Goal: Task Accomplishment & Management: Use online tool/utility

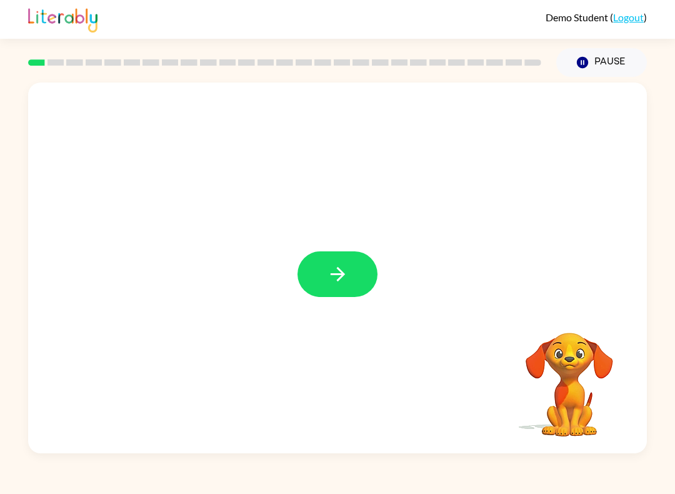
click at [346, 271] on icon "button" at bounding box center [338, 274] width 22 height 22
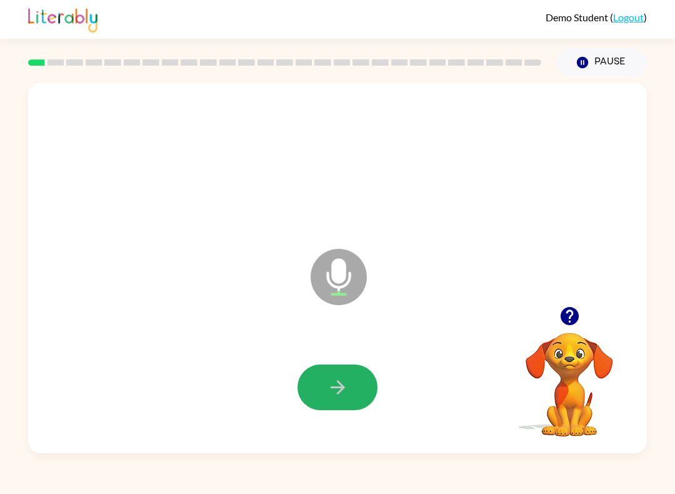
click at [349, 386] on button "button" at bounding box center [338, 387] width 80 height 46
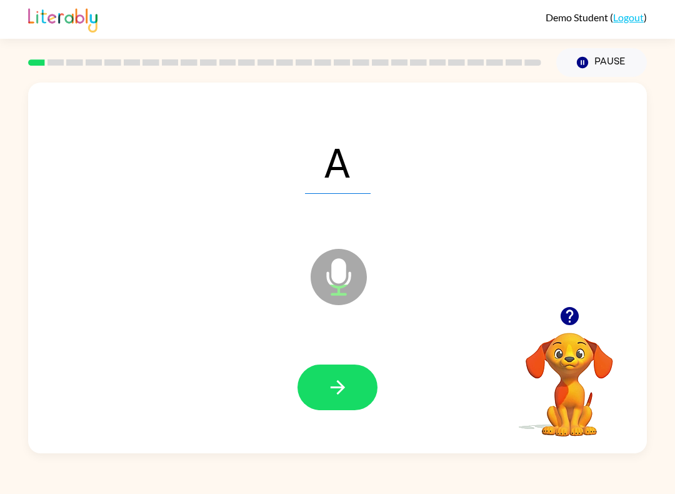
click at [374, 396] on button "button" at bounding box center [338, 387] width 80 height 46
click at [336, 385] on div at bounding box center [338, 387] width 80 height 46
click at [334, 388] on icon "button" at bounding box center [337, 387] width 14 height 14
click at [327, 389] on icon "button" at bounding box center [338, 387] width 22 height 22
click at [600, 68] on button "Pause Pause" at bounding box center [601, 62] width 91 height 29
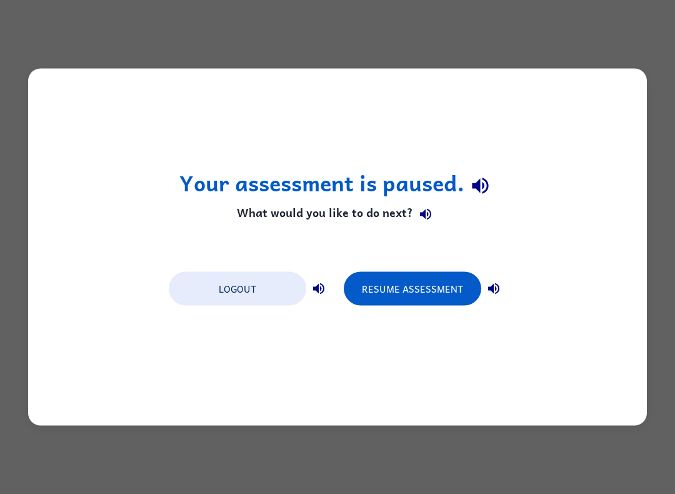
click at [263, 299] on button "Logout" at bounding box center [238, 289] width 138 height 34
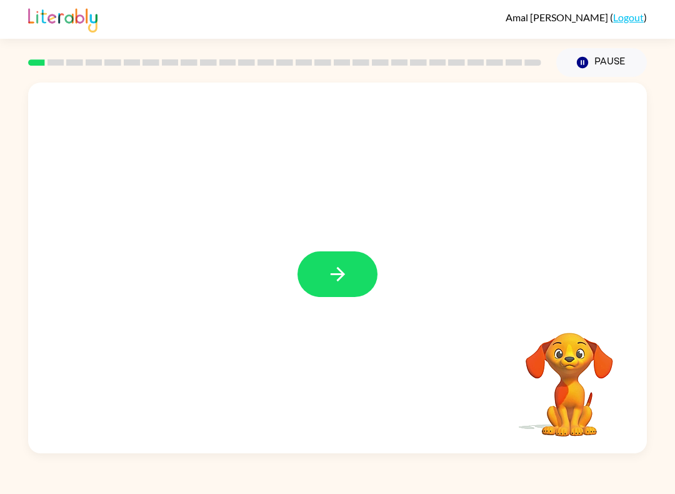
click at [343, 274] on icon "button" at bounding box center [337, 274] width 14 height 14
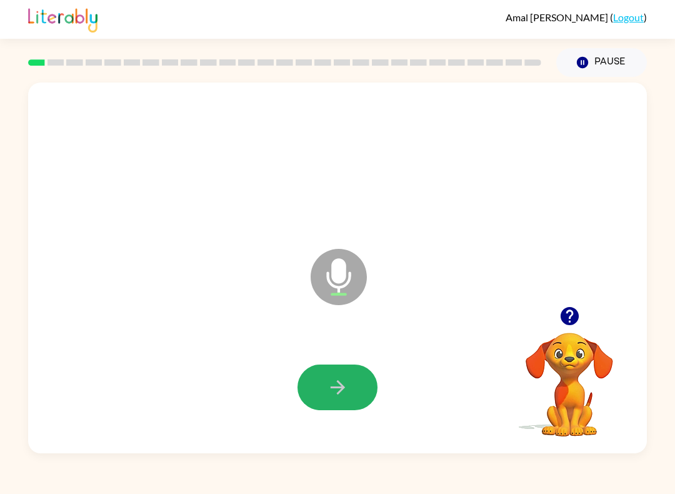
click at [352, 385] on button "button" at bounding box center [338, 387] width 80 height 46
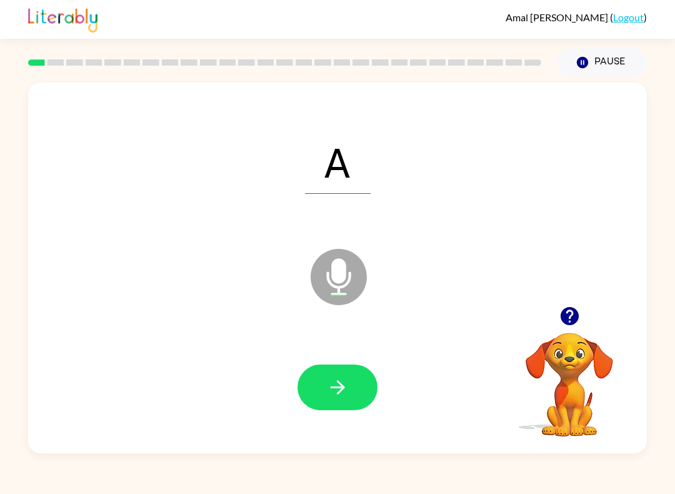
click at [351, 386] on button "button" at bounding box center [338, 387] width 80 height 46
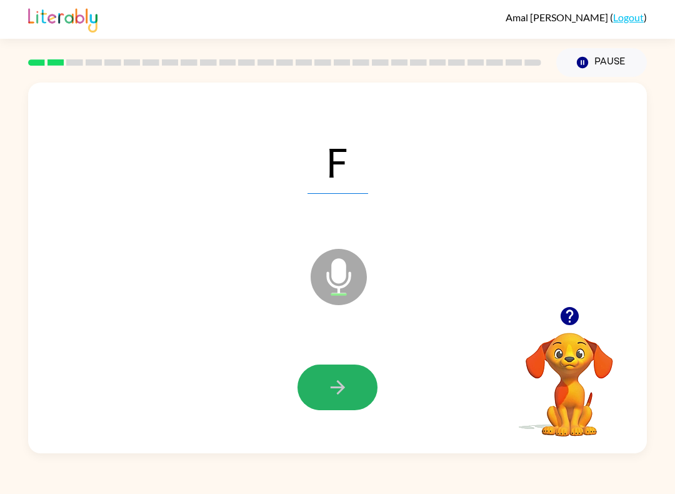
click at [355, 396] on button "button" at bounding box center [338, 387] width 80 height 46
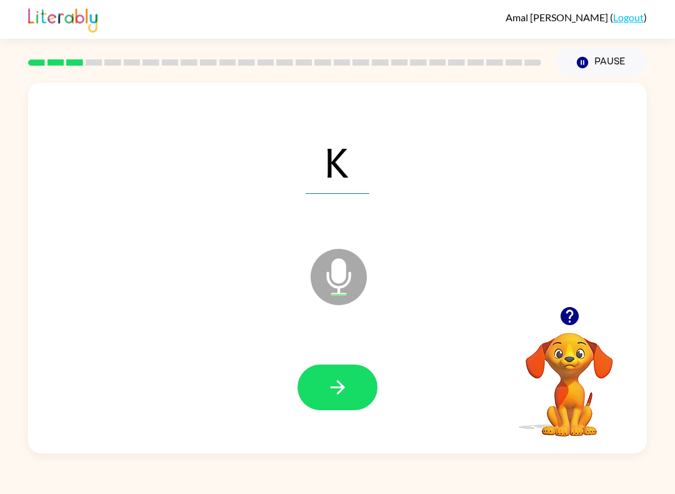
click at [333, 388] on icon "button" at bounding box center [337, 387] width 14 height 14
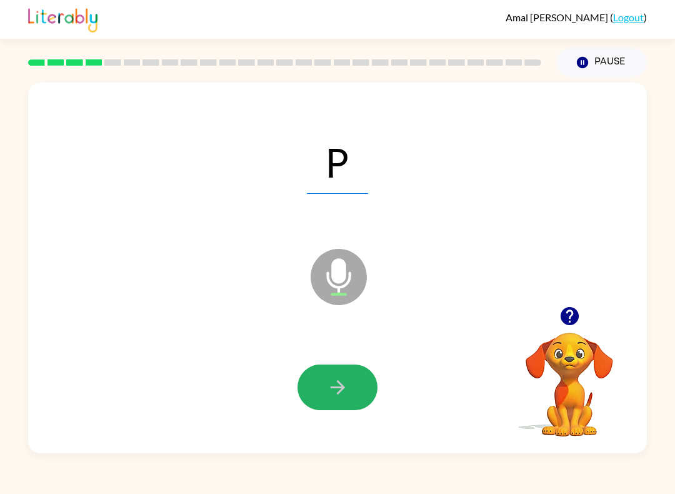
click at [328, 373] on button "button" at bounding box center [338, 387] width 80 height 46
click at [343, 396] on icon "button" at bounding box center [338, 387] width 22 height 22
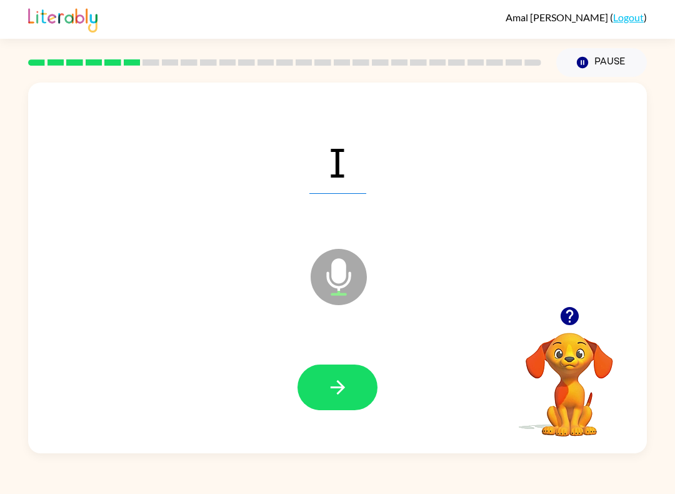
click at [342, 393] on icon "button" at bounding box center [338, 387] width 22 height 22
click at [343, 395] on icon "button" at bounding box center [338, 387] width 22 height 22
click at [343, 384] on icon "button" at bounding box center [338, 387] width 22 height 22
click at [352, 398] on button "button" at bounding box center [338, 387] width 80 height 46
click at [343, 408] on button "button" at bounding box center [338, 387] width 80 height 46
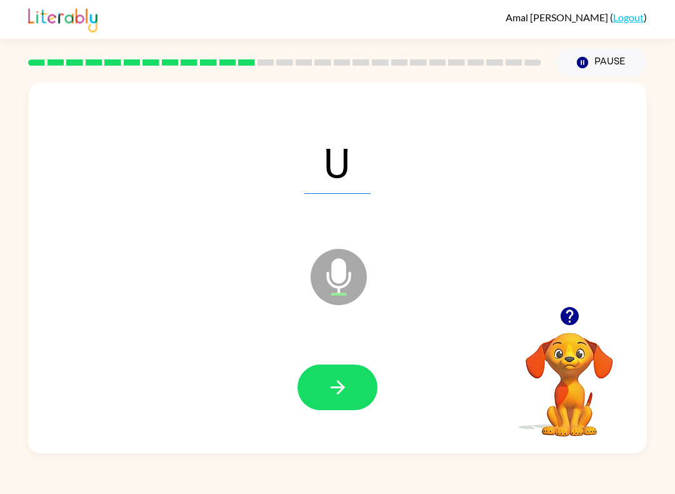
click at [344, 394] on icon "button" at bounding box center [338, 387] width 22 height 22
click at [342, 388] on icon "button" at bounding box center [337, 387] width 14 height 14
click at [327, 383] on icon "button" at bounding box center [338, 387] width 22 height 22
click at [339, 397] on icon "button" at bounding box center [338, 387] width 22 height 22
click at [344, 393] on icon "button" at bounding box center [338, 387] width 22 height 22
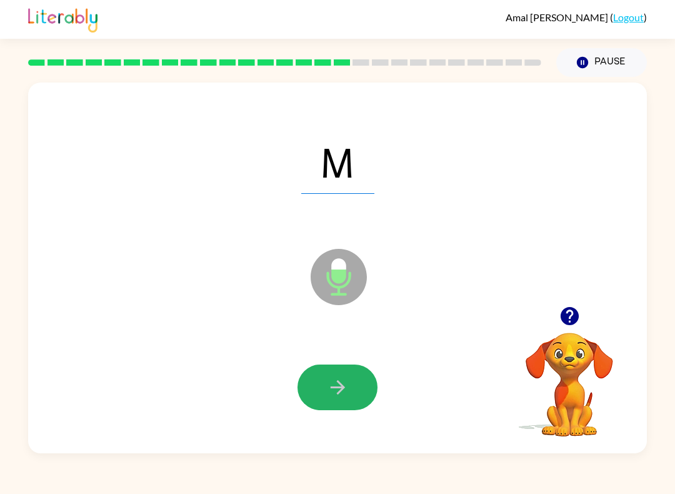
click at [359, 387] on button "button" at bounding box center [338, 387] width 80 height 46
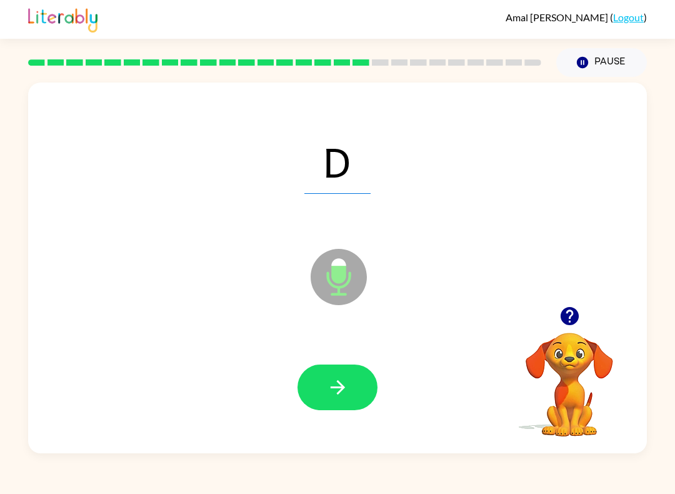
click at [361, 381] on button "button" at bounding box center [338, 387] width 80 height 46
click at [348, 409] on button "button" at bounding box center [338, 387] width 80 height 46
click at [359, 400] on button "button" at bounding box center [338, 387] width 80 height 46
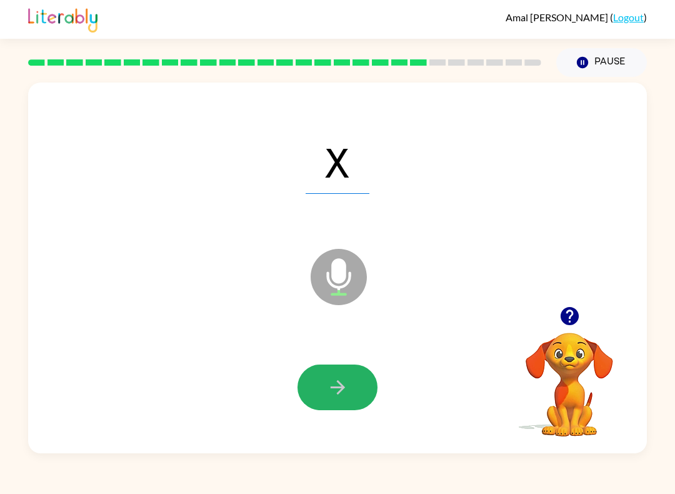
click at [343, 399] on button "button" at bounding box center [338, 387] width 80 height 46
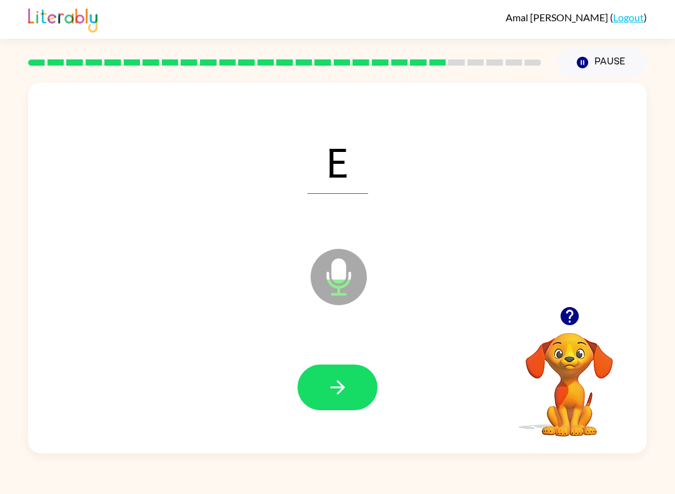
click at [353, 402] on button "button" at bounding box center [338, 387] width 80 height 46
click at [349, 392] on button "button" at bounding box center [338, 387] width 80 height 46
click at [353, 387] on button "button" at bounding box center [338, 387] width 80 height 46
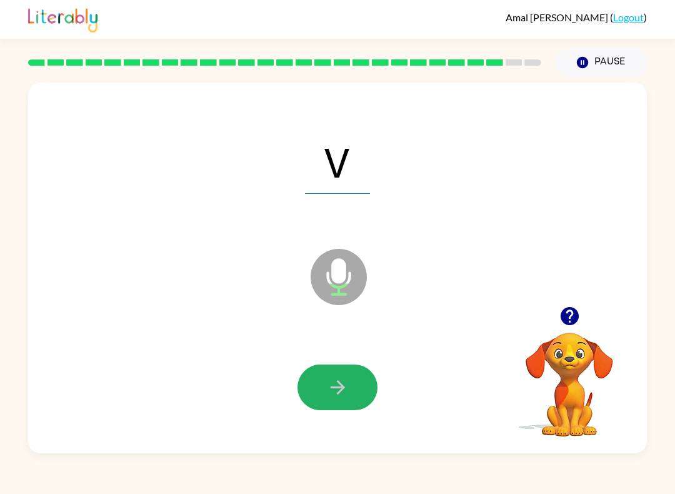
click at [331, 378] on icon "button" at bounding box center [338, 387] width 22 height 22
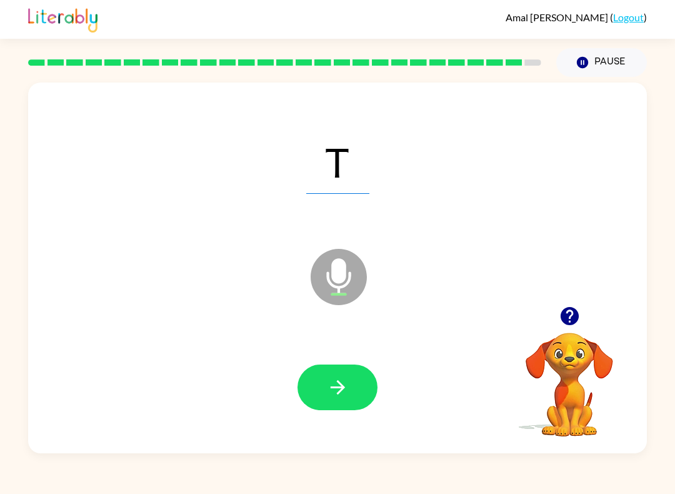
click at [341, 379] on icon "button" at bounding box center [338, 387] width 22 height 22
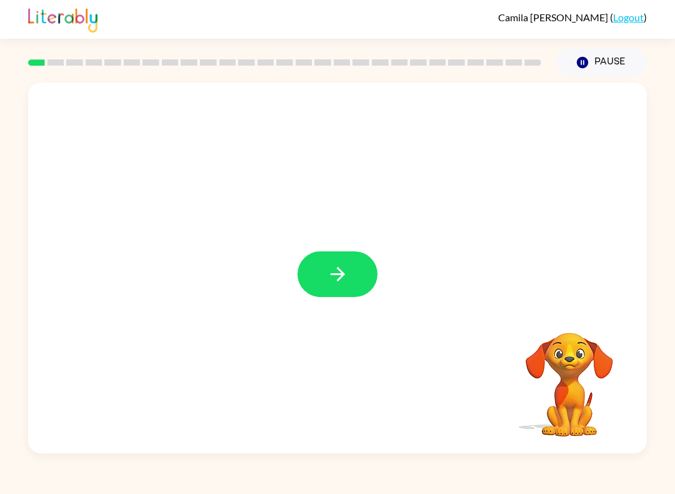
click at [338, 264] on icon "button" at bounding box center [338, 274] width 22 height 22
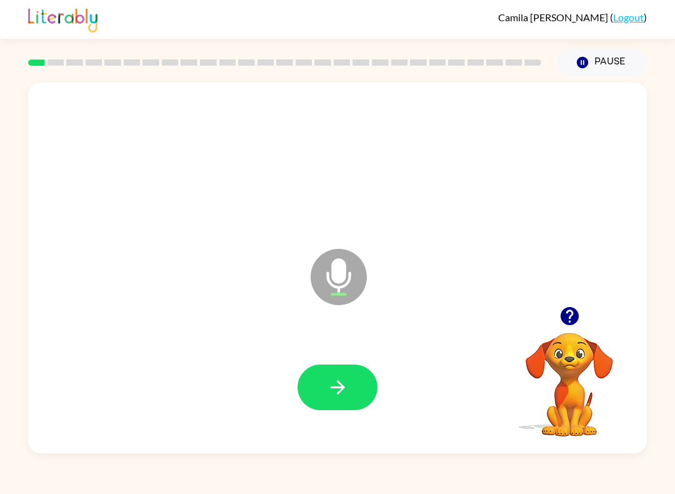
click at [329, 384] on icon "button" at bounding box center [338, 387] width 22 height 22
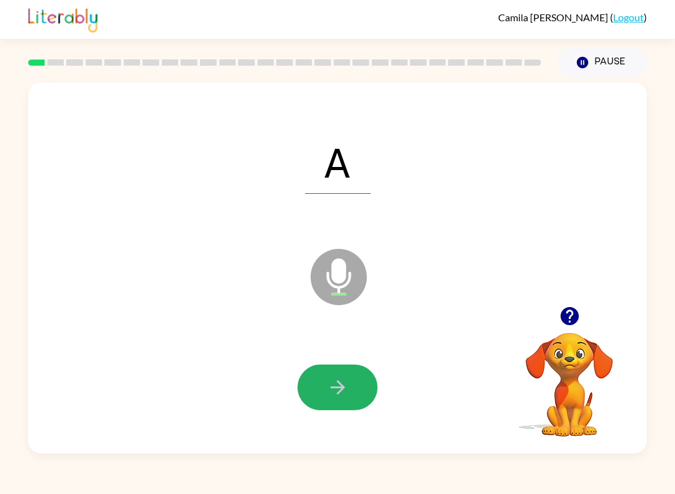
click at [313, 401] on button "button" at bounding box center [338, 387] width 80 height 46
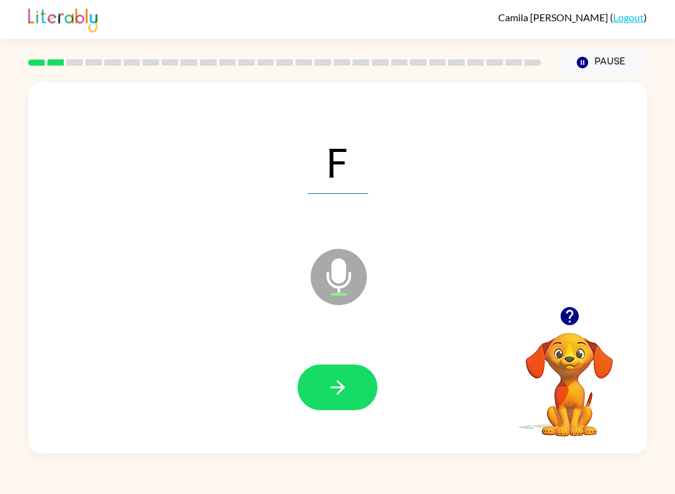
click at [314, 381] on button "button" at bounding box center [338, 387] width 80 height 46
click at [317, 386] on button "button" at bounding box center [338, 387] width 80 height 46
click at [316, 383] on button "button" at bounding box center [338, 387] width 80 height 46
click at [341, 401] on button "button" at bounding box center [338, 387] width 80 height 46
click at [314, 378] on button "button" at bounding box center [338, 387] width 80 height 46
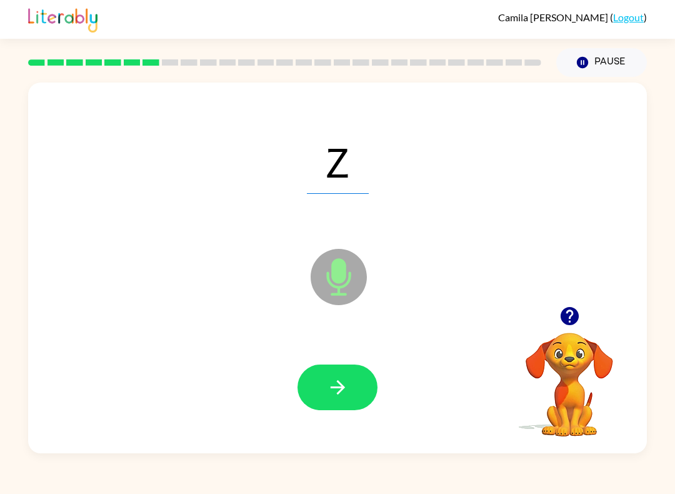
click at [316, 372] on button "button" at bounding box center [338, 387] width 80 height 46
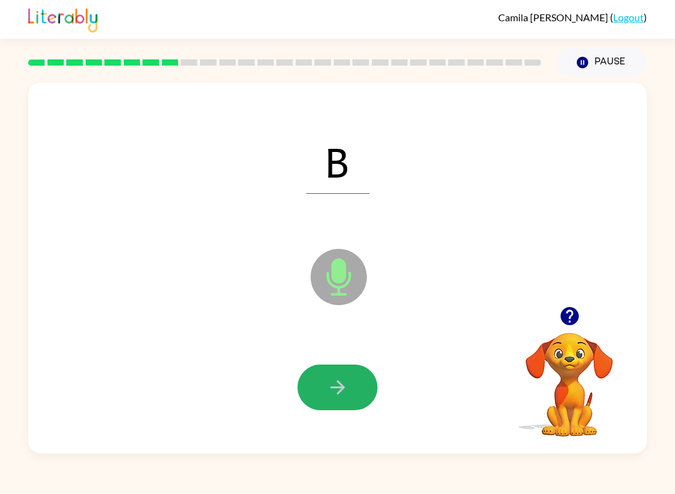
click at [322, 383] on button "button" at bounding box center [338, 387] width 80 height 46
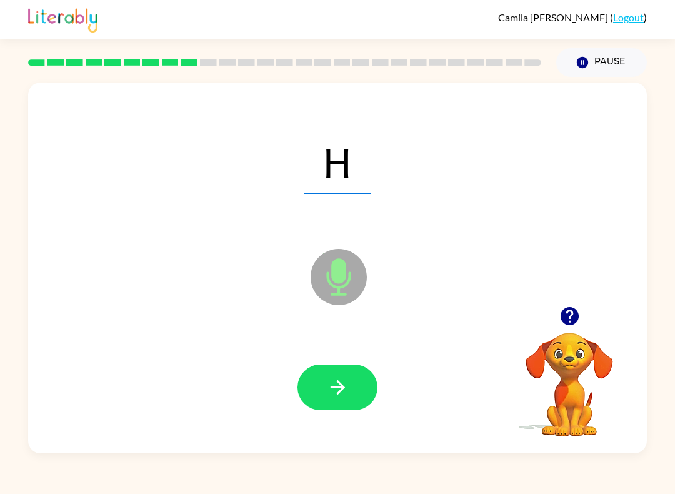
click at [318, 377] on button "button" at bounding box center [338, 387] width 80 height 46
click at [319, 369] on button "button" at bounding box center [338, 387] width 80 height 46
click at [323, 379] on button "button" at bounding box center [338, 387] width 80 height 46
click at [322, 374] on button "button" at bounding box center [338, 387] width 80 height 46
click at [327, 381] on icon "button" at bounding box center [338, 387] width 22 height 22
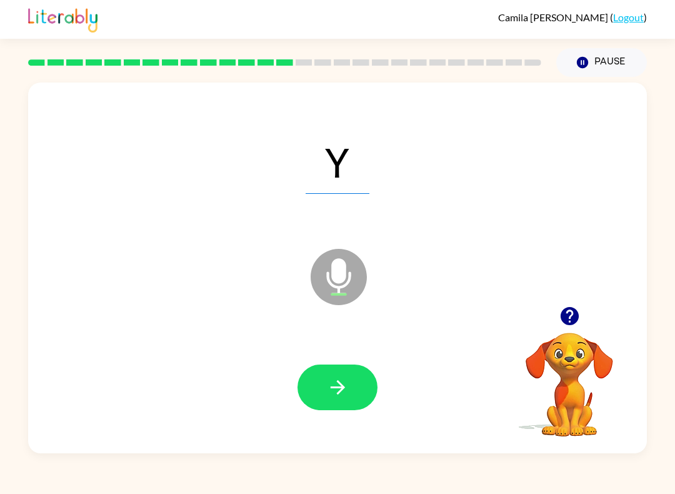
click at [329, 369] on button "button" at bounding box center [338, 387] width 80 height 46
click at [332, 384] on icon "button" at bounding box center [338, 387] width 22 height 22
click at [327, 379] on icon "button" at bounding box center [338, 387] width 22 height 22
click at [323, 373] on button "button" at bounding box center [338, 387] width 80 height 46
click at [323, 376] on button "button" at bounding box center [338, 387] width 80 height 46
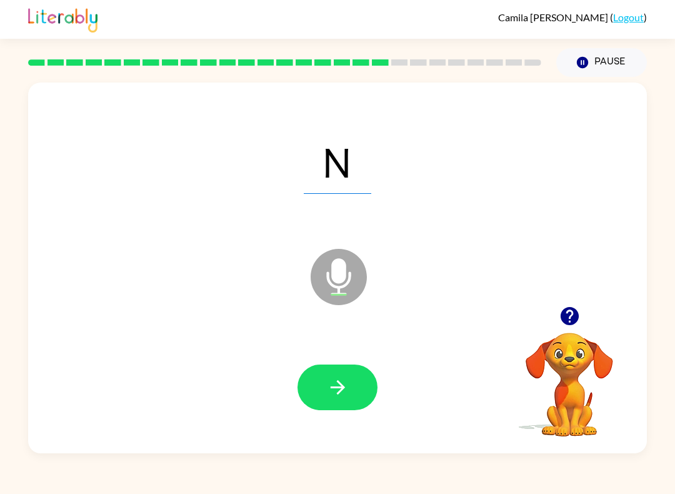
click at [325, 383] on button "button" at bounding box center [338, 387] width 80 height 46
click at [325, 376] on button "button" at bounding box center [338, 387] width 80 height 46
click at [328, 384] on icon "button" at bounding box center [338, 387] width 22 height 22
click at [320, 373] on button "button" at bounding box center [338, 387] width 80 height 46
click at [326, 386] on button "button" at bounding box center [338, 387] width 80 height 46
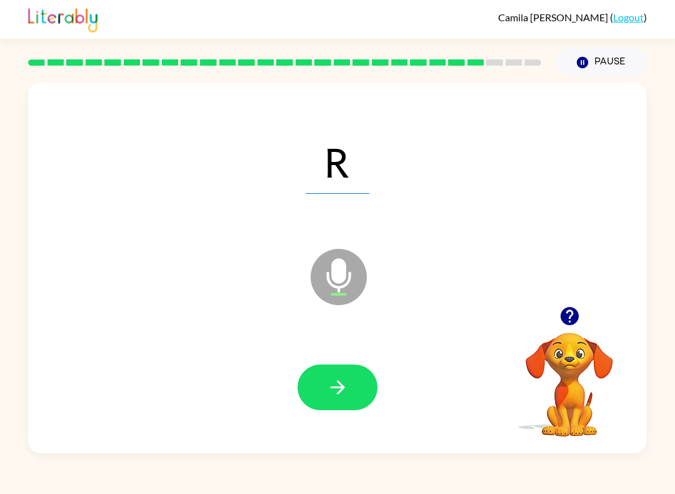
click at [327, 386] on icon "button" at bounding box center [338, 387] width 22 height 22
click at [327, 388] on icon "button" at bounding box center [338, 387] width 22 height 22
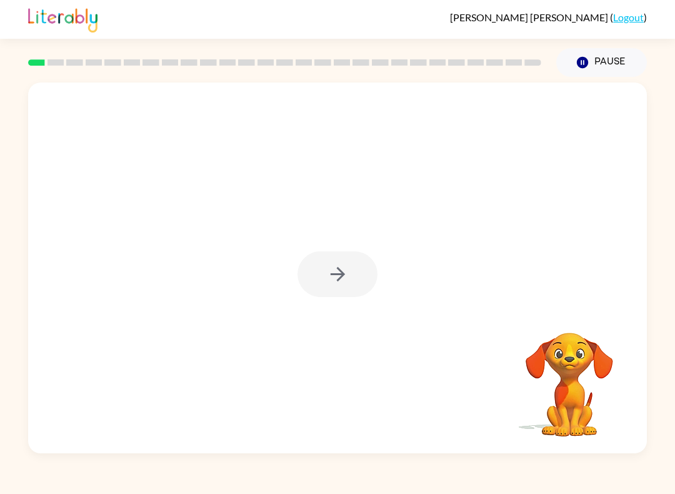
click at [575, 309] on div at bounding box center [337, 268] width 619 height 371
click at [348, 274] on icon "button" at bounding box center [338, 274] width 22 height 22
click at [1, 266] on div "Your browser must support playing .mp4 files to use Literably. Please try using…" at bounding box center [337, 265] width 675 height 376
click at [3, 255] on div "Your browser must support playing .mp4 files to use Literably. Please try using…" at bounding box center [337, 265] width 675 height 376
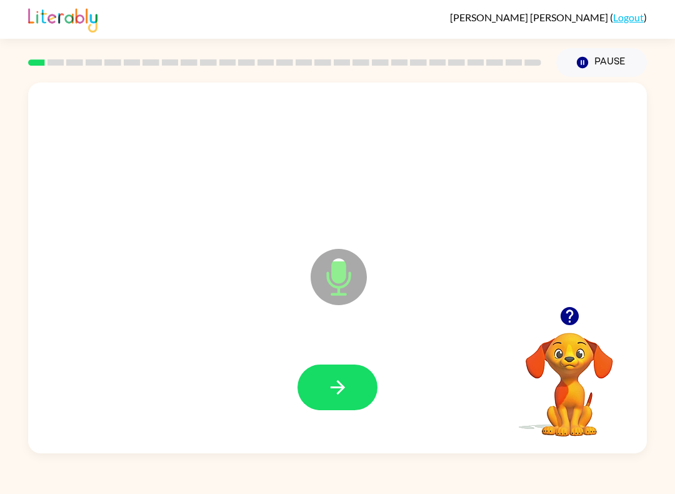
click at [356, 386] on button "button" at bounding box center [338, 387] width 80 height 46
click at [360, 385] on button "button" at bounding box center [338, 387] width 80 height 46
click at [338, 379] on icon "button" at bounding box center [338, 387] width 22 height 22
click at [358, 381] on button "button" at bounding box center [338, 387] width 80 height 46
click at [353, 393] on button "button" at bounding box center [338, 387] width 80 height 46
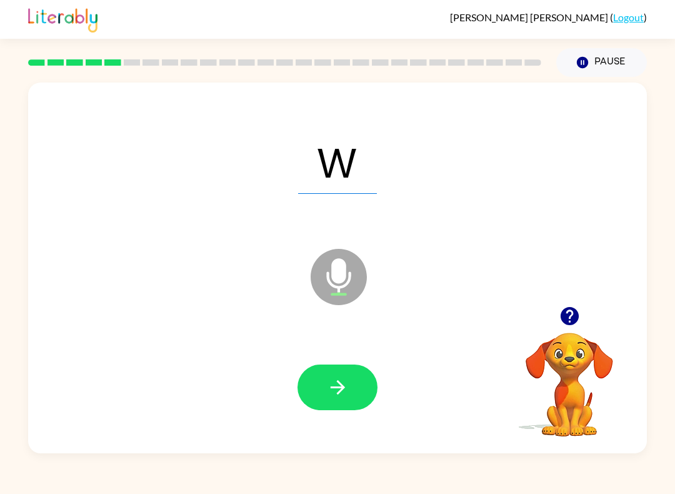
click at [355, 392] on button "button" at bounding box center [338, 387] width 80 height 46
click at [367, 399] on button "button" at bounding box center [338, 387] width 80 height 46
click at [333, 373] on button "button" at bounding box center [338, 387] width 80 height 46
click at [351, 383] on button "button" at bounding box center [338, 387] width 80 height 46
click at [349, 385] on button "button" at bounding box center [338, 387] width 80 height 46
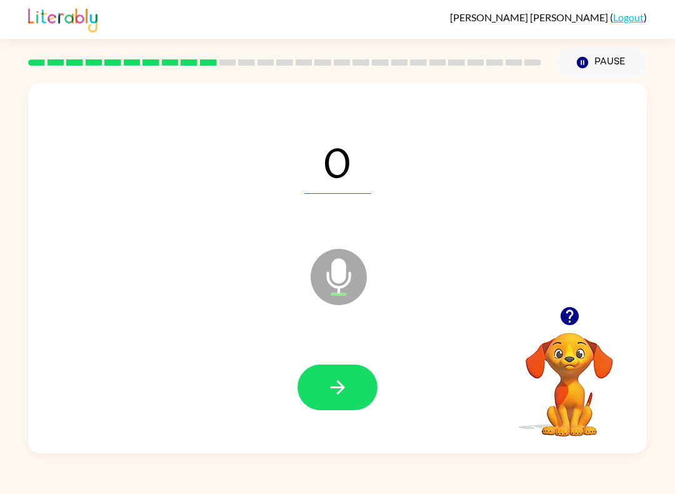
click at [354, 389] on button "button" at bounding box center [338, 387] width 80 height 46
click at [351, 385] on button "button" at bounding box center [338, 387] width 80 height 46
click at [338, 378] on icon "button" at bounding box center [338, 387] width 22 height 22
click at [351, 394] on button "button" at bounding box center [338, 387] width 80 height 46
click at [348, 386] on icon "button" at bounding box center [338, 387] width 22 height 22
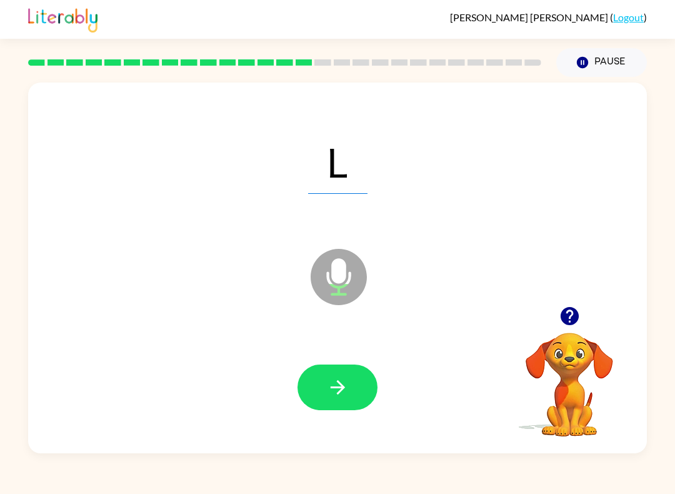
click at [329, 389] on icon "button" at bounding box center [338, 387] width 22 height 22
click at [353, 391] on button "button" at bounding box center [338, 387] width 80 height 46
click at [348, 405] on button "button" at bounding box center [338, 387] width 80 height 46
click at [353, 384] on button "button" at bounding box center [338, 387] width 80 height 46
click at [338, 386] on icon "button" at bounding box center [338, 387] width 22 height 22
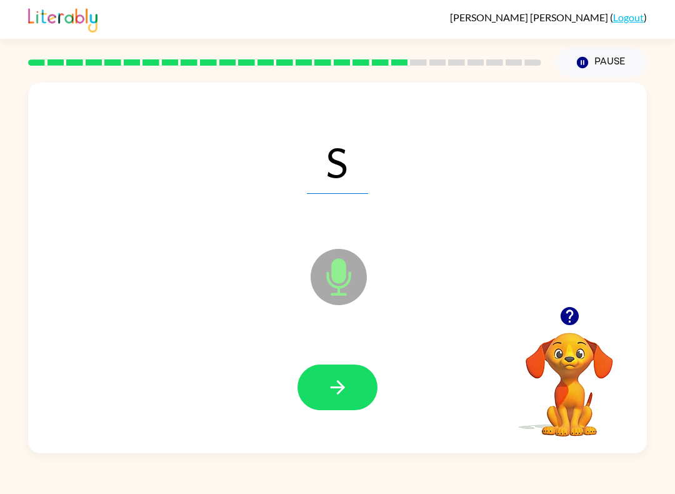
click at [362, 391] on button "button" at bounding box center [338, 387] width 80 height 46
click at [353, 379] on button "button" at bounding box center [338, 387] width 80 height 46
click at [349, 380] on button "button" at bounding box center [338, 387] width 80 height 46
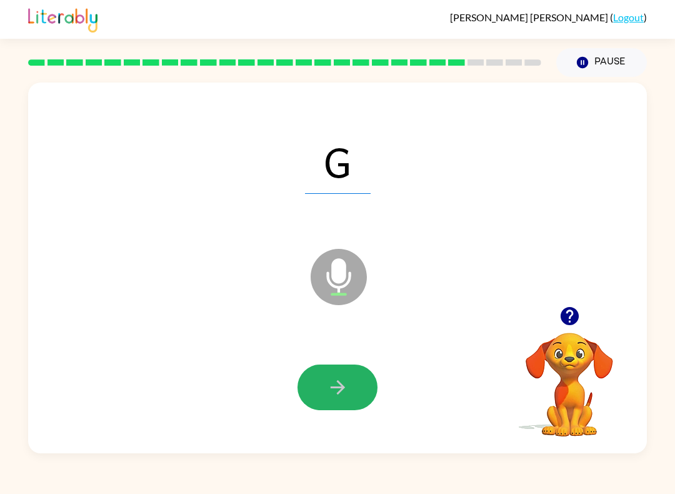
click at [346, 390] on icon "button" at bounding box center [338, 387] width 22 height 22
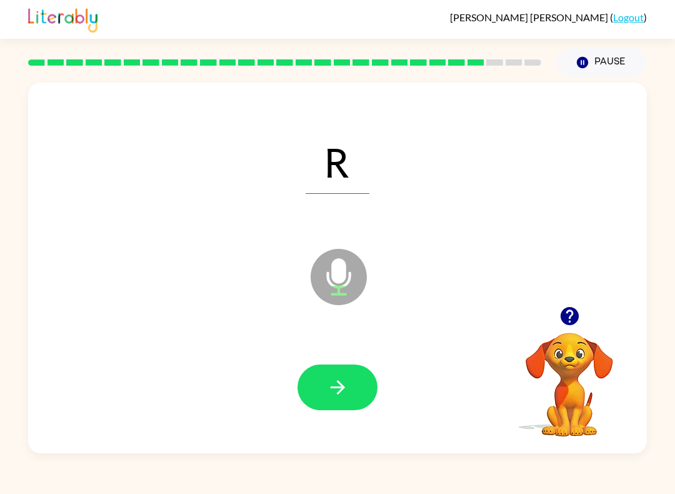
click at [355, 384] on button "button" at bounding box center [338, 387] width 80 height 46
click at [357, 388] on button "button" at bounding box center [338, 387] width 80 height 46
click at [350, 383] on button "button" at bounding box center [338, 387] width 80 height 46
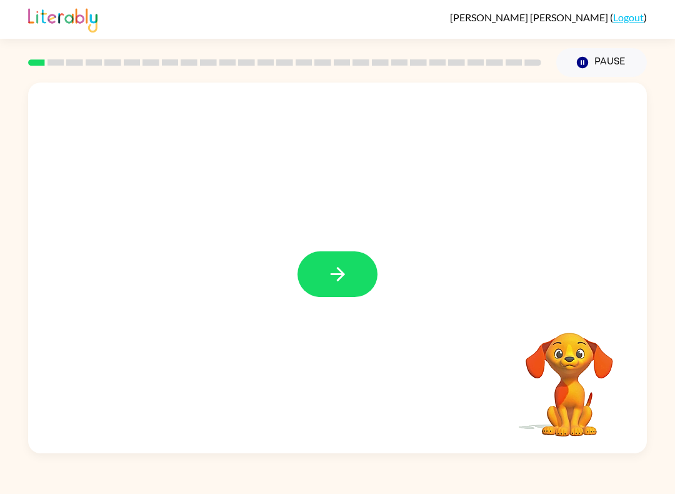
click at [345, 276] on icon "button" at bounding box center [338, 274] width 22 height 22
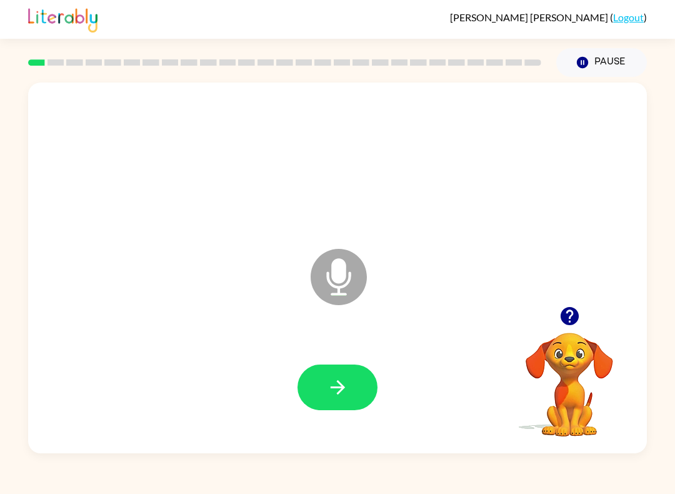
click at [348, 406] on button "button" at bounding box center [338, 387] width 80 height 46
click at [358, 384] on button "button" at bounding box center [338, 387] width 80 height 46
click at [363, 399] on button "button" at bounding box center [338, 387] width 80 height 46
click at [358, 361] on div at bounding box center [338, 387] width 594 height 107
click at [330, 381] on icon "button" at bounding box center [338, 387] width 22 height 22
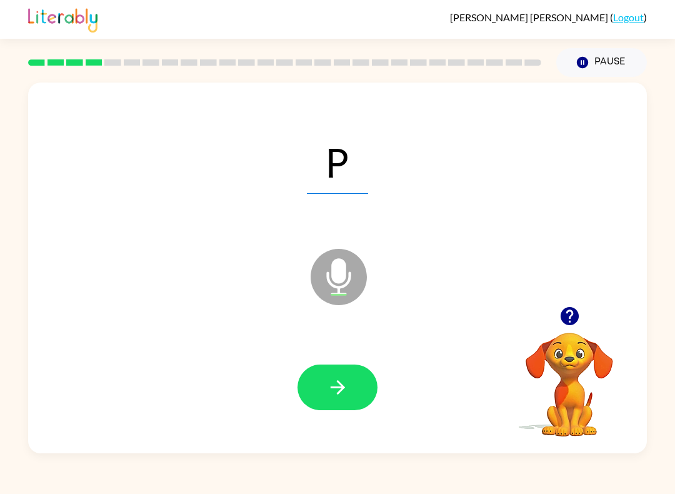
click at [353, 391] on button "button" at bounding box center [338, 387] width 80 height 46
click at [336, 382] on icon "button" at bounding box center [338, 387] width 22 height 22
click at [336, 376] on button "button" at bounding box center [338, 387] width 80 height 46
click at [352, 387] on button "button" at bounding box center [338, 387] width 80 height 46
click at [323, 389] on button "button" at bounding box center [338, 387] width 80 height 46
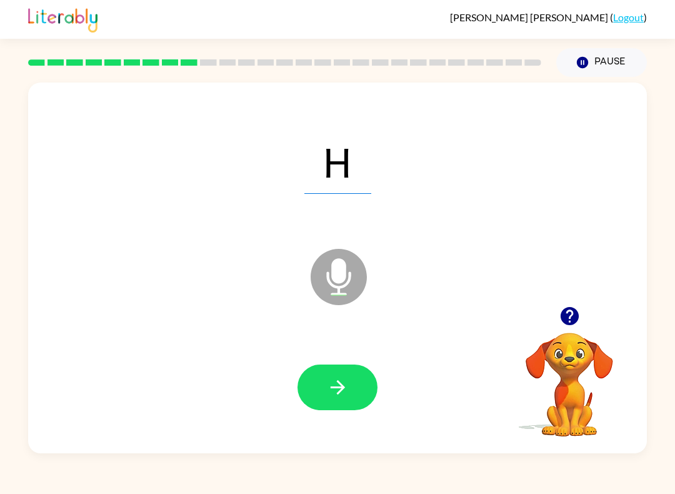
click at [327, 395] on icon "button" at bounding box center [338, 387] width 22 height 22
click at [321, 384] on button "button" at bounding box center [338, 387] width 80 height 46
click at [328, 376] on button "button" at bounding box center [338, 387] width 80 height 46
click at [323, 393] on button "button" at bounding box center [338, 387] width 80 height 46
click at [366, 375] on button "button" at bounding box center [338, 387] width 80 height 46
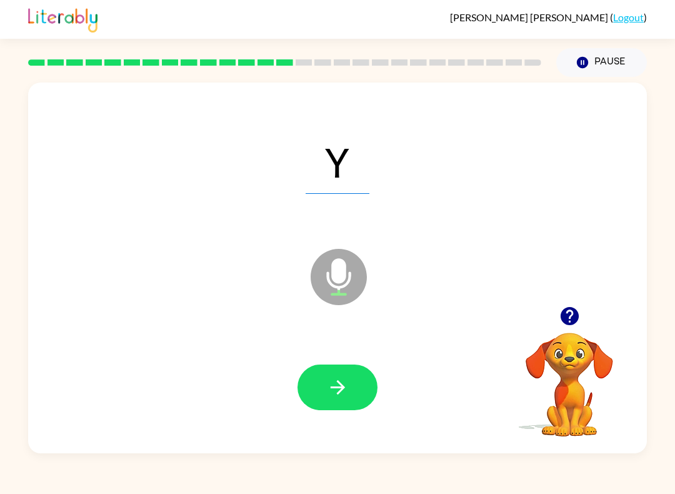
click at [330, 396] on icon "button" at bounding box center [338, 387] width 22 height 22
click at [328, 389] on icon "button" at bounding box center [338, 387] width 22 height 22
click at [333, 389] on icon "button" at bounding box center [338, 387] width 22 height 22
click at [316, 376] on button "button" at bounding box center [338, 387] width 80 height 46
click at [315, 371] on button "button" at bounding box center [338, 387] width 80 height 46
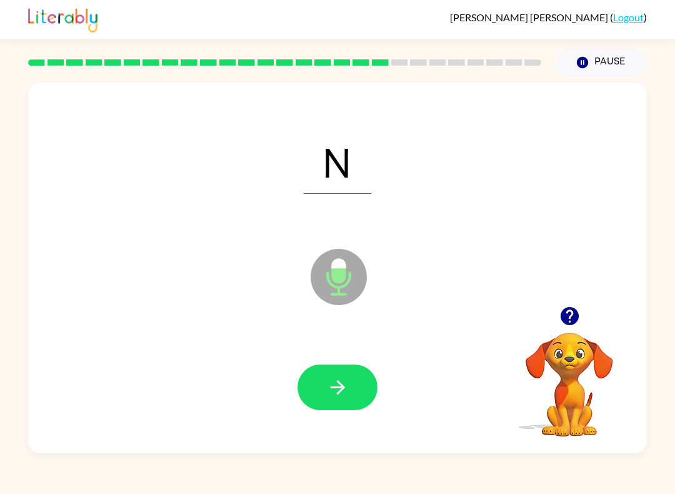
click at [337, 377] on icon "button" at bounding box center [338, 387] width 22 height 22
click at [303, 374] on button "button" at bounding box center [338, 387] width 80 height 46
click at [341, 377] on icon "button" at bounding box center [338, 387] width 22 height 22
click at [319, 374] on button "button" at bounding box center [338, 387] width 80 height 46
click at [333, 388] on icon "button" at bounding box center [337, 387] width 14 height 14
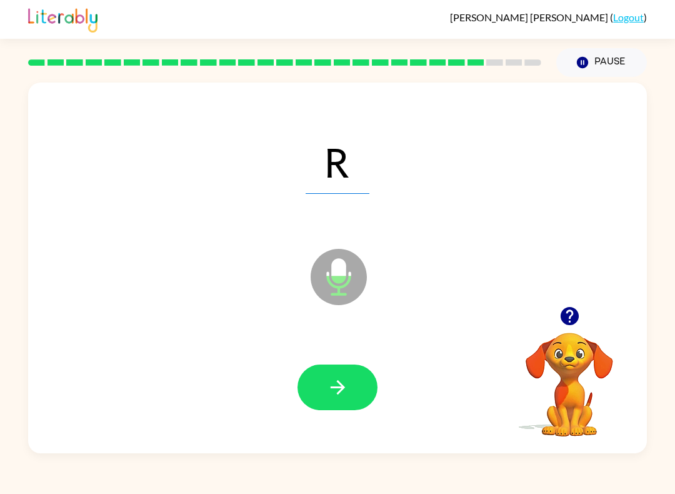
click at [324, 376] on button "button" at bounding box center [338, 387] width 80 height 46
click at [326, 365] on button "button" at bounding box center [338, 387] width 80 height 46
click at [330, 381] on icon "button" at bounding box center [338, 387] width 22 height 22
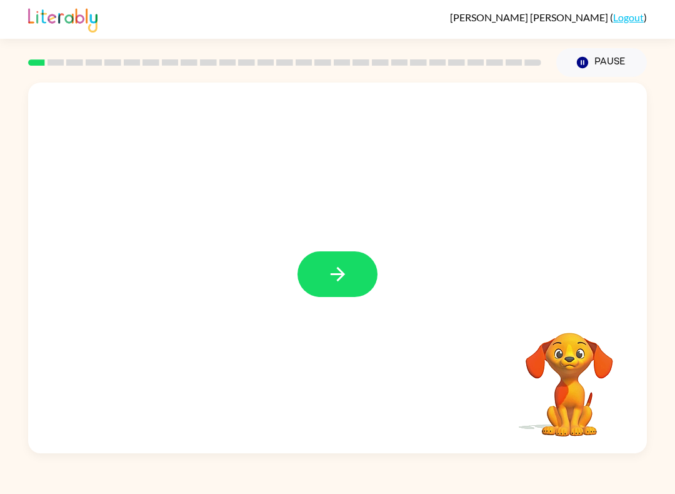
click at [319, 270] on button "button" at bounding box center [338, 274] width 80 height 46
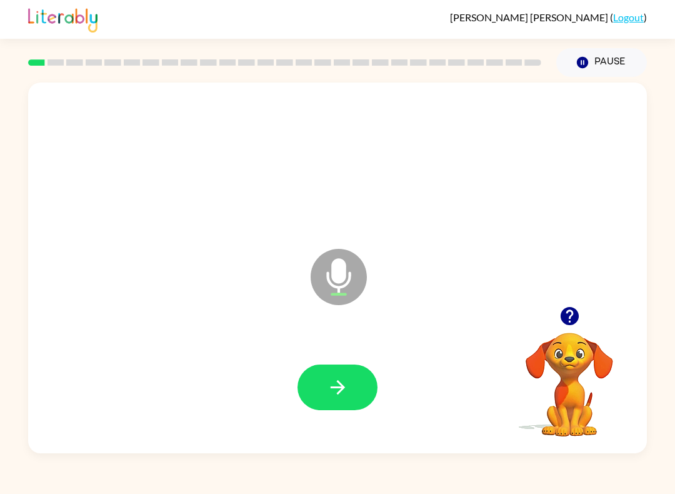
click at [326, 376] on button "button" at bounding box center [338, 387] width 80 height 46
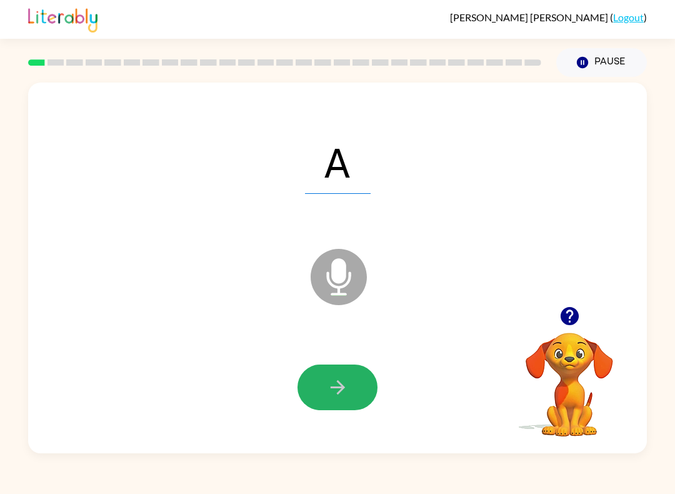
click at [336, 384] on icon "button" at bounding box center [338, 387] width 22 height 22
click at [327, 381] on icon "button" at bounding box center [338, 387] width 22 height 22
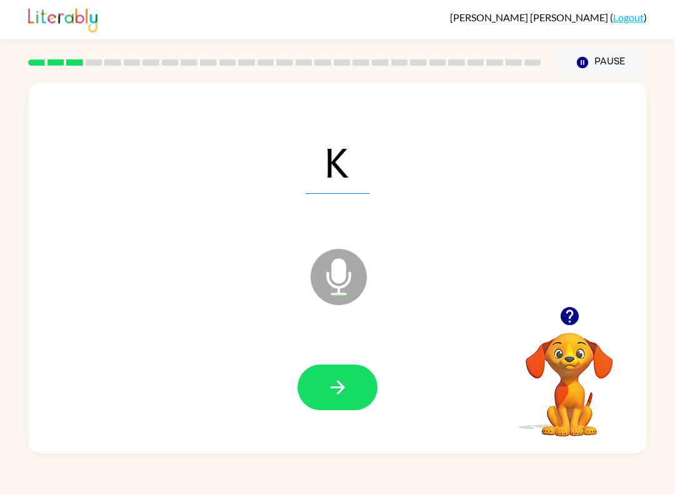
click at [338, 388] on icon "button" at bounding box center [337, 387] width 14 height 14
click at [317, 379] on button "button" at bounding box center [338, 387] width 80 height 46
click at [345, 376] on button "button" at bounding box center [338, 387] width 80 height 46
click at [346, 376] on button "button" at bounding box center [338, 387] width 80 height 46
click at [327, 378] on icon "button" at bounding box center [338, 387] width 22 height 22
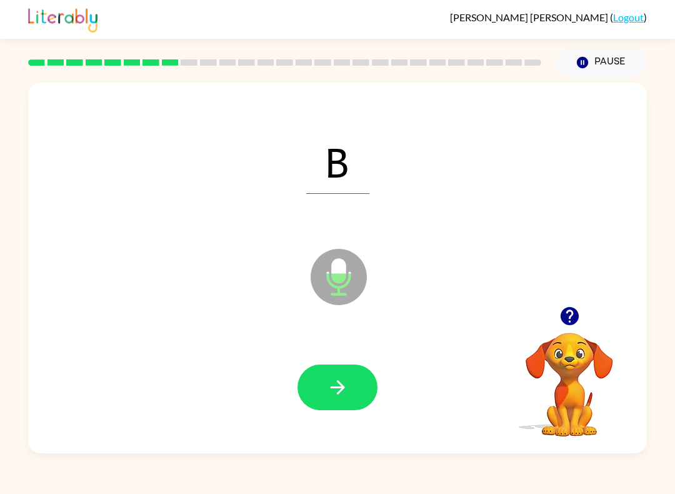
click at [319, 373] on button "button" at bounding box center [338, 387] width 80 height 46
click at [321, 383] on button "button" at bounding box center [338, 387] width 80 height 46
click at [320, 377] on button "button" at bounding box center [338, 387] width 80 height 46
click at [322, 390] on button "button" at bounding box center [338, 387] width 80 height 46
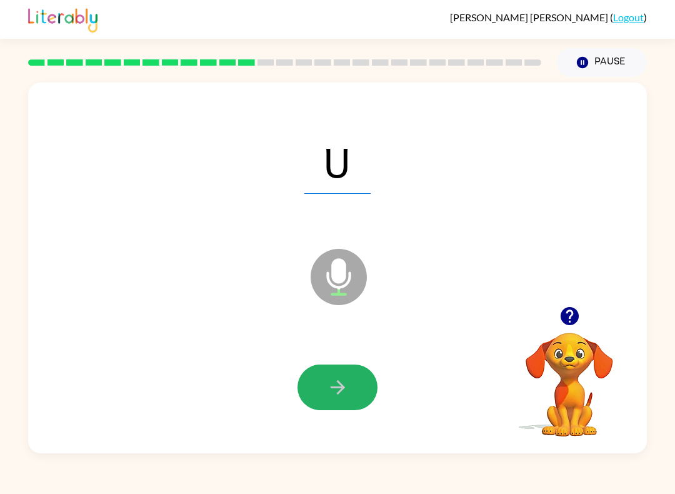
click at [319, 382] on button "button" at bounding box center [338, 387] width 80 height 46
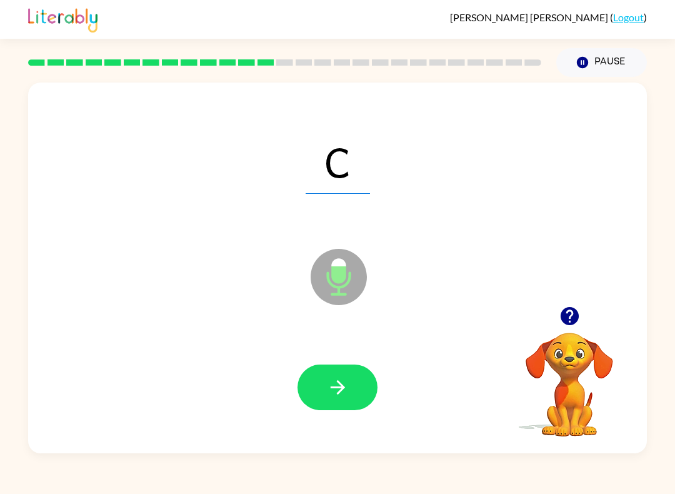
click at [319, 383] on button "button" at bounding box center [338, 387] width 80 height 46
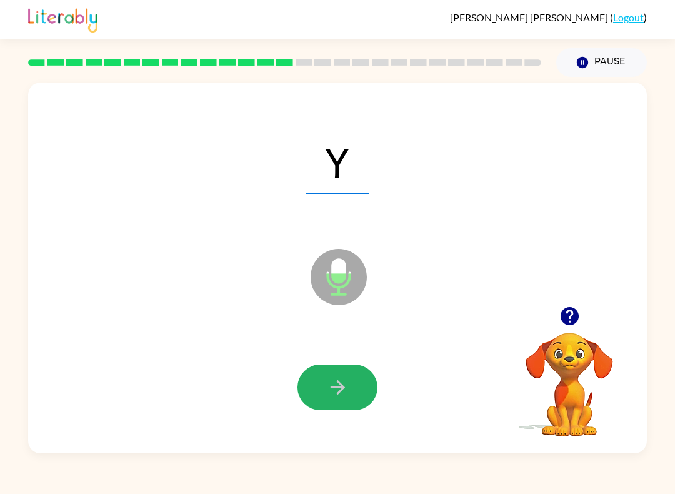
click at [319, 384] on button "button" at bounding box center [338, 387] width 80 height 46
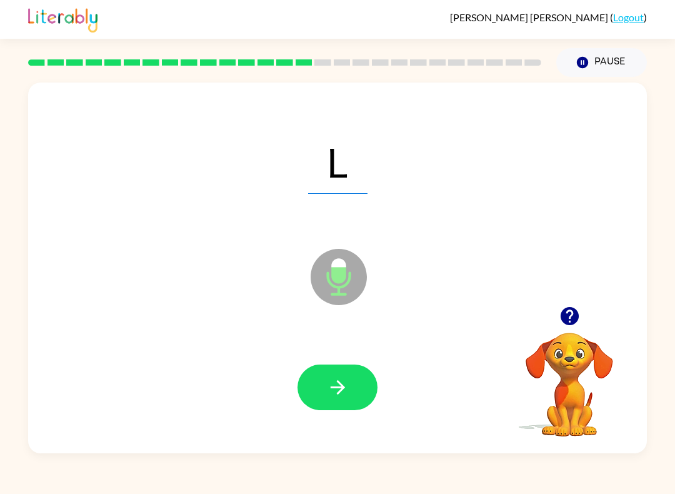
click at [319, 389] on button "button" at bounding box center [338, 387] width 80 height 46
click at [320, 380] on button "button" at bounding box center [338, 387] width 80 height 46
click at [318, 375] on button "button" at bounding box center [338, 387] width 80 height 46
click at [327, 392] on icon "button" at bounding box center [338, 387] width 22 height 22
click at [324, 389] on button "button" at bounding box center [338, 387] width 80 height 46
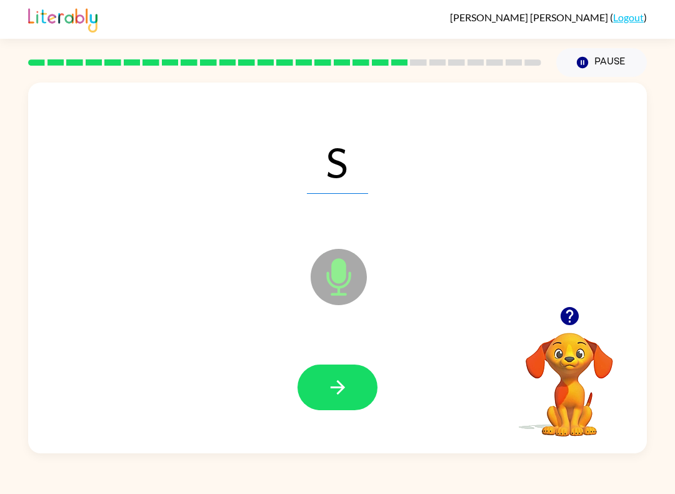
click at [322, 383] on button "button" at bounding box center [338, 387] width 80 height 46
click at [324, 387] on button "button" at bounding box center [338, 387] width 80 height 46
click at [324, 389] on button "button" at bounding box center [338, 387] width 80 height 46
click at [327, 388] on icon "button" at bounding box center [338, 387] width 22 height 22
click at [325, 383] on button "button" at bounding box center [338, 387] width 80 height 46
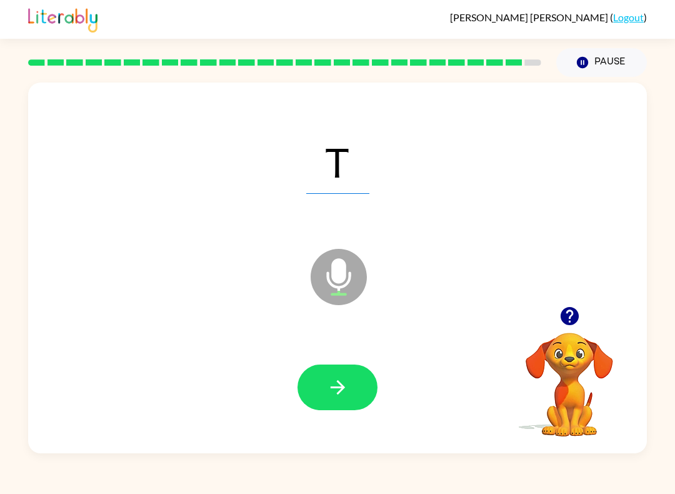
click at [329, 389] on icon "button" at bounding box center [338, 387] width 22 height 22
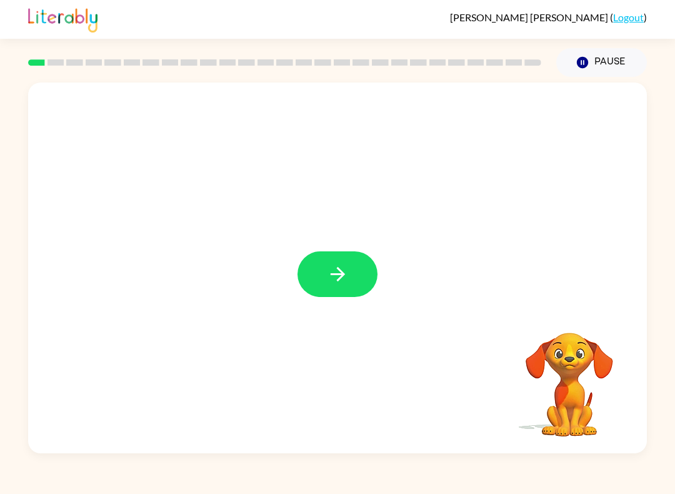
click at [344, 268] on icon "button" at bounding box center [338, 274] width 22 height 22
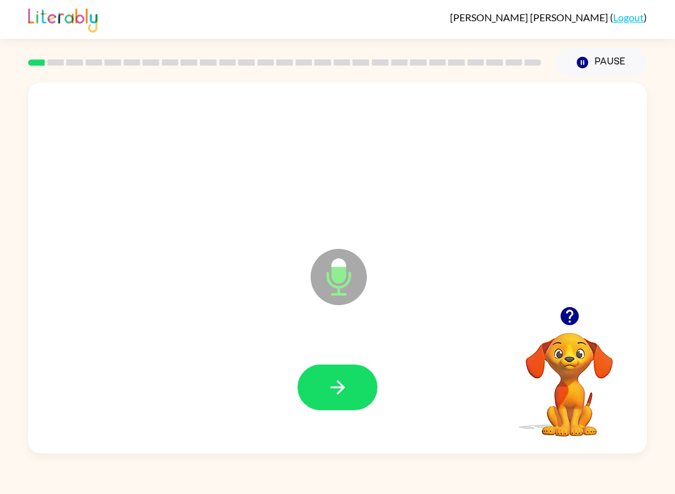
click at [337, 380] on icon "button" at bounding box center [338, 387] width 22 height 22
click at [336, 384] on icon "button" at bounding box center [338, 387] width 22 height 22
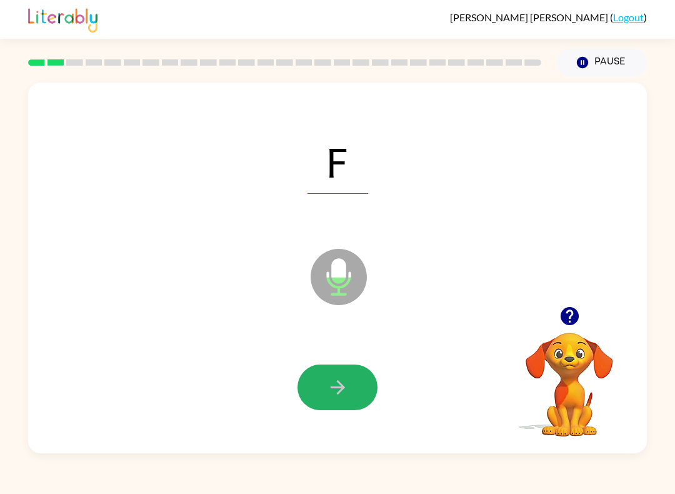
click at [334, 383] on icon "button" at bounding box center [338, 387] width 22 height 22
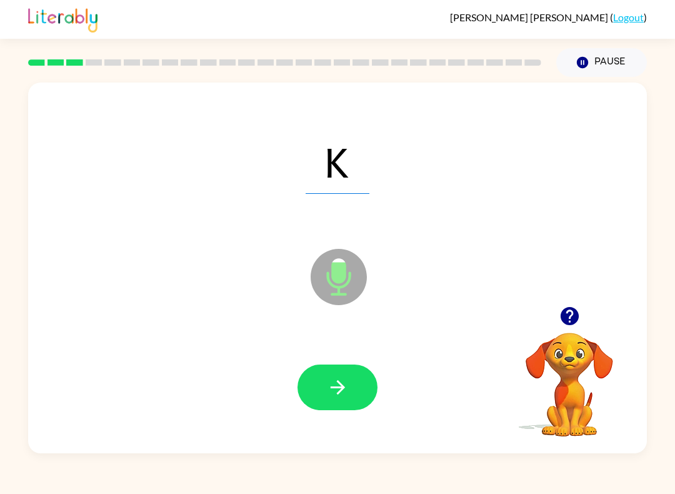
click at [334, 379] on icon "button" at bounding box center [338, 387] width 22 height 22
click at [338, 380] on icon "button" at bounding box center [338, 387] width 22 height 22
click at [339, 384] on icon "button" at bounding box center [337, 387] width 14 height 14
click at [341, 382] on icon "button" at bounding box center [338, 387] width 22 height 22
click at [344, 386] on icon "button" at bounding box center [338, 387] width 22 height 22
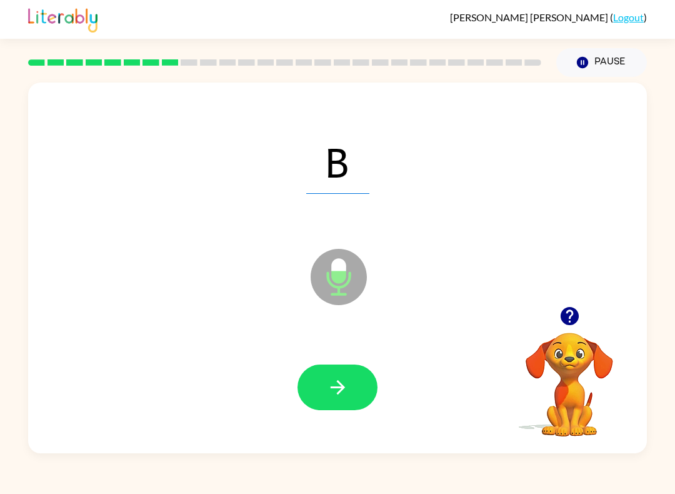
click at [343, 384] on icon "button" at bounding box center [338, 387] width 22 height 22
click at [342, 388] on icon "button" at bounding box center [337, 387] width 14 height 14
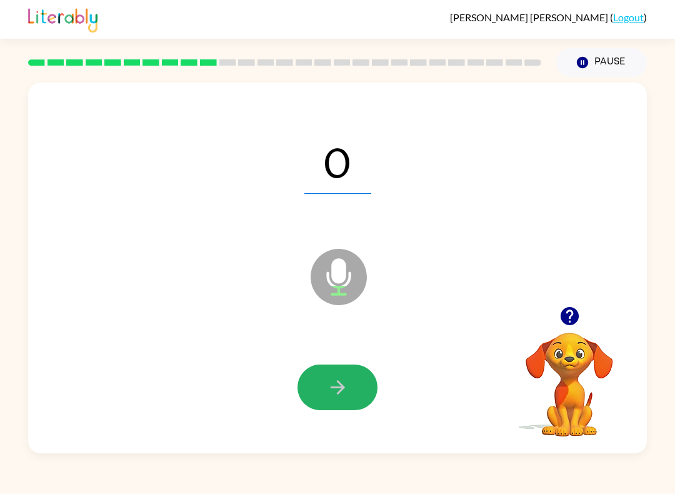
click at [340, 382] on icon "button" at bounding box center [338, 387] width 22 height 22
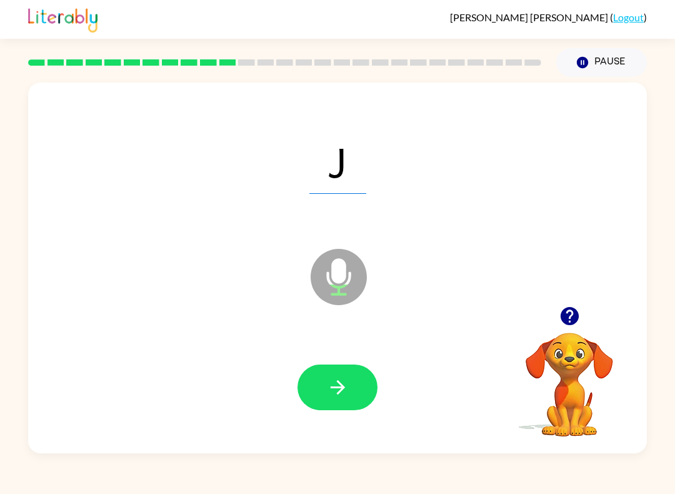
click at [339, 374] on button "button" at bounding box center [338, 387] width 80 height 46
click at [337, 385] on icon "button" at bounding box center [338, 387] width 22 height 22
click at [337, 379] on icon "button" at bounding box center [338, 387] width 22 height 22
click at [338, 382] on icon "button" at bounding box center [337, 387] width 14 height 14
click at [339, 383] on icon "button" at bounding box center [337, 387] width 14 height 14
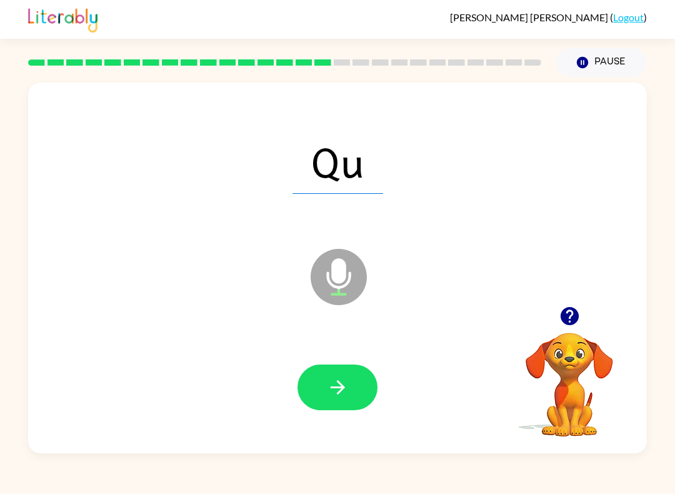
click at [340, 386] on icon "button" at bounding box center [338, 387] width 22 height 22
click at [336, 383] on icon "button" at bounding box center [338, 387] width 22 height 22
click at [321, 379] on button "button" at bounding box center [338, 387] width 80 height 46
click at [322, 369] on button "button" at bounding box center [338, 387] width 80 height 46
click at [322, 371] on button "button" at bounding box center [338, 387] width 80 height 46
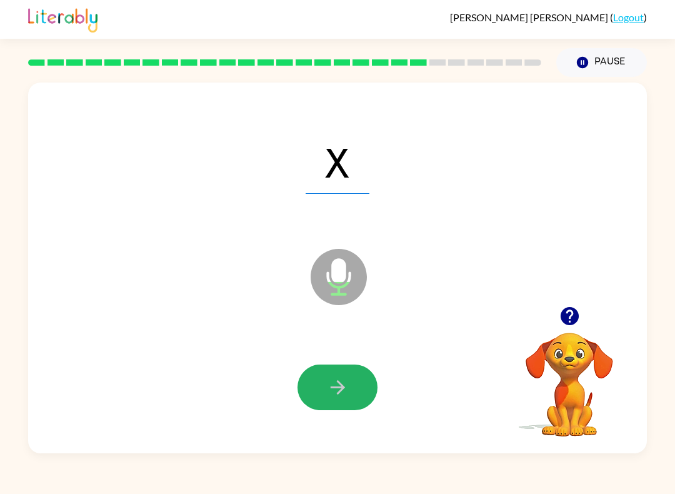
click at [322, 397] on button "button" at bounding box center [338, 387] width 80 height 46
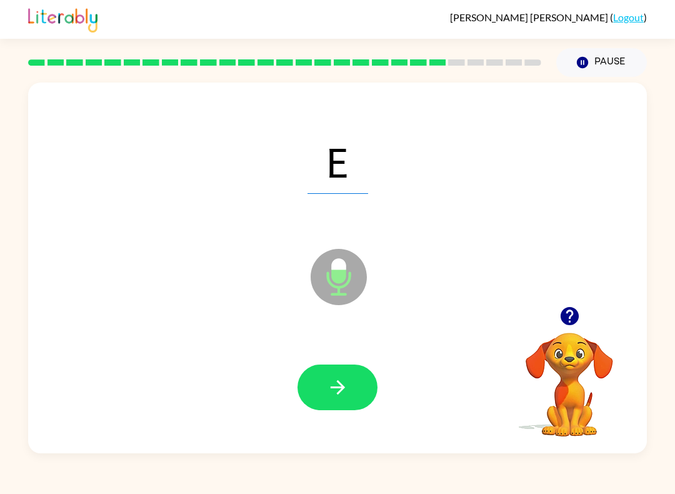
click at [319, 382] on button "button" at bounding box center [338, 387] width 80 height 46
click at [318, 380] on button "button" at bounding box center [338, 387] width 80 height 46
click at [322, 386] on button "button" at bounding box center [338, 387] width 80 height 46
click at [318, 372] on button "button" at bounding box center [338, 387] width 80 height 46
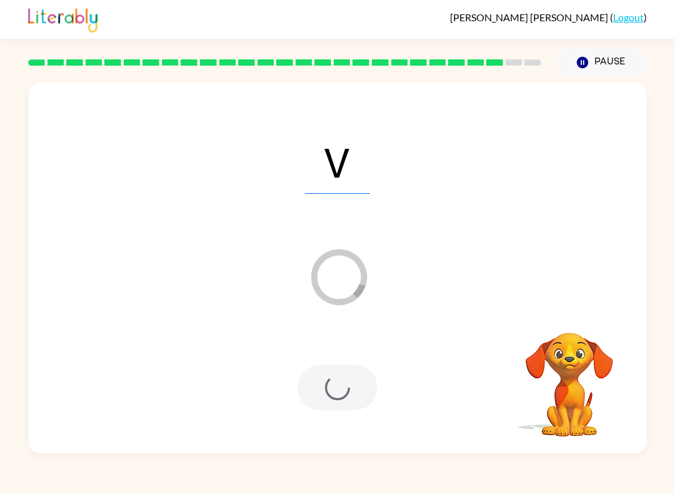
click at [320, 383] on div at bounding box center [338, 387] width 80 height 46
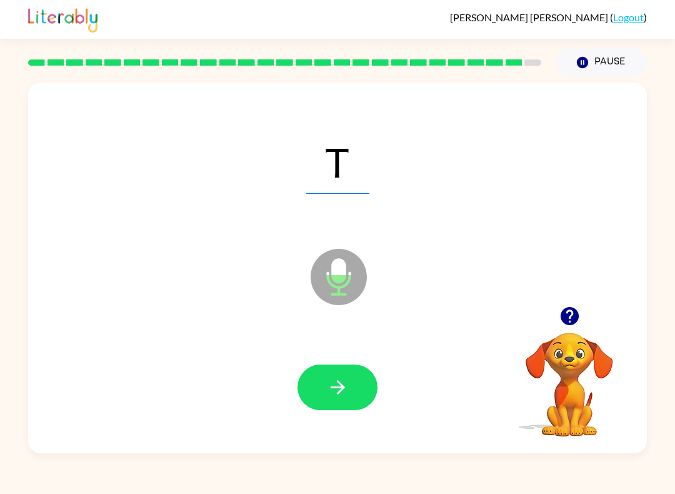
click at [331, 384] on icon "button" at bounding box center [338, 387] width 22 height 22
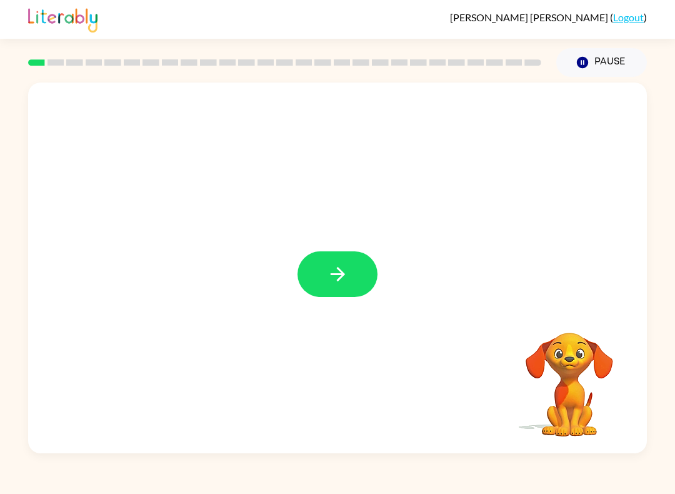
click at [338, 280] on icon "button" at bounding box center [337, 274] width 14 height 14
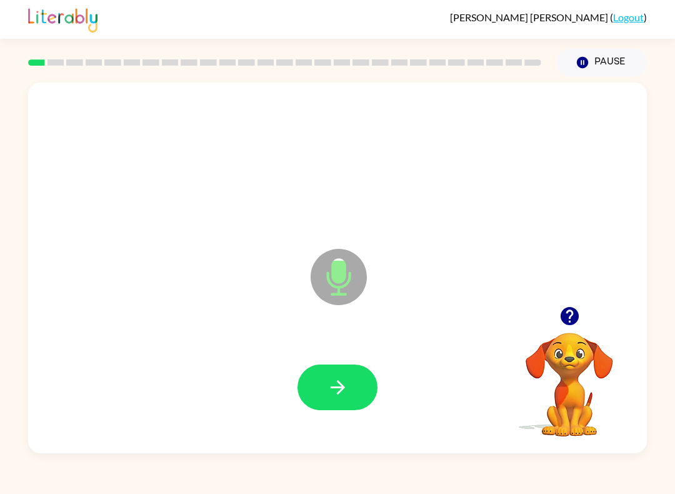
click at [349, 388] on button "button" at bounding box center [338, 387] width 80 height 46
click at [358, 387] on button "button" at bounding box center [338, 387] width 80 height 46
click at [323, 399] on button "button" at bounding box center [338, 387] width 80 height 46
click at [340, 381] on icon "button" at bounding box center [338, 387] width 22 height 22
click at [364, 382] on button "button" at bounding box center [338, 387] width 80 height 46
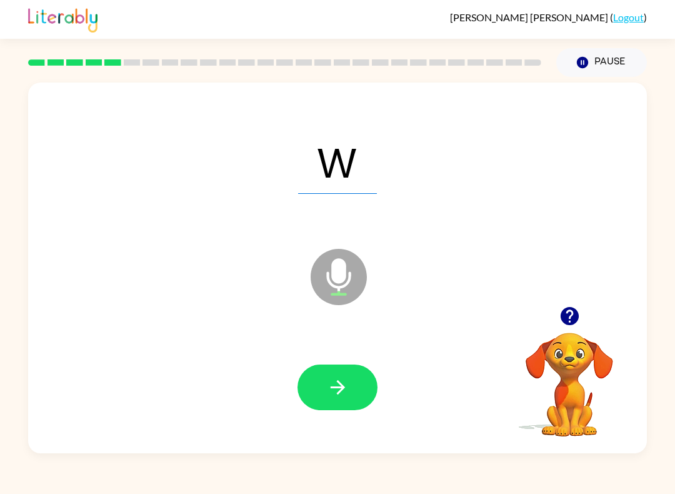
click at [341, 382] on icon "button" at bounding box center [338, 387] width 22 height 22
click at [348, 381] on icon "button" at bounding box center [338, 387] width 22 height 22
click at [330, 396] on icon "button" at bounding box center [338, 387] width 22 height 22
click at [346, 393] on icon "button" at bounding box center [338, 387] width 22 height 22
click at [342, 382] on icon "button" at bounding box center [338, 387] width 22 height 22
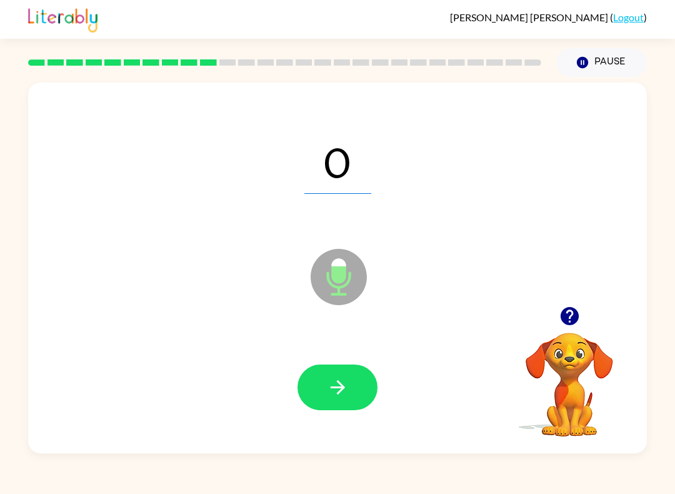
click at [351, 371] on button "button" at bounding box center [338, 387] width 80 height 46
click at [336, 382] on icon "button" at bounding box center [338, 387] width 22 height 22
click at [358, 391] on button "button" at bounding box center [338, 387] width 80 height 46
click at [351, 384] on button "button" at bounding box center [338, 387] width 80 height 46
click at [340, 395] on icon "button" at bounding box center [338, 387] width 22 height 22
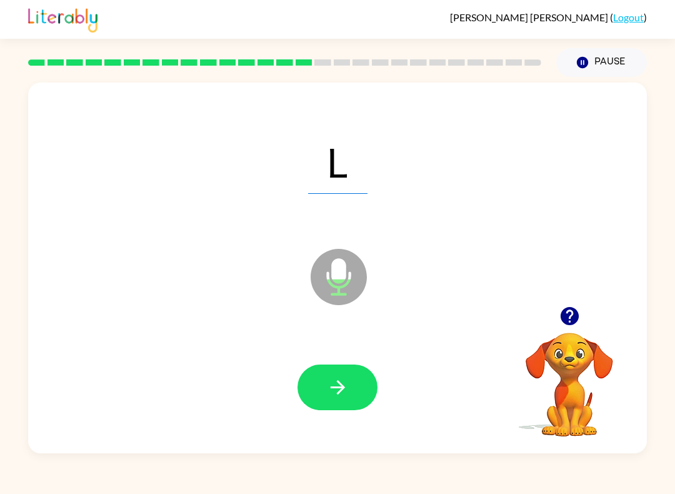
click at [364, 384] on button "button" at bounding box center [338, 387] width 80 height 46
click at [344, 401] on button "button" at bounding box center [338, 387] width 80 height 46
click at [357, 373] on button "button" at bounding box center [338, 387] width 80 height 46
click at [344, 393] on icon "button" at bounding box center [338, 387] width 22 height 22
click at [343, 372] on button "button" at bounding box center [338, 387] width 80 height 46
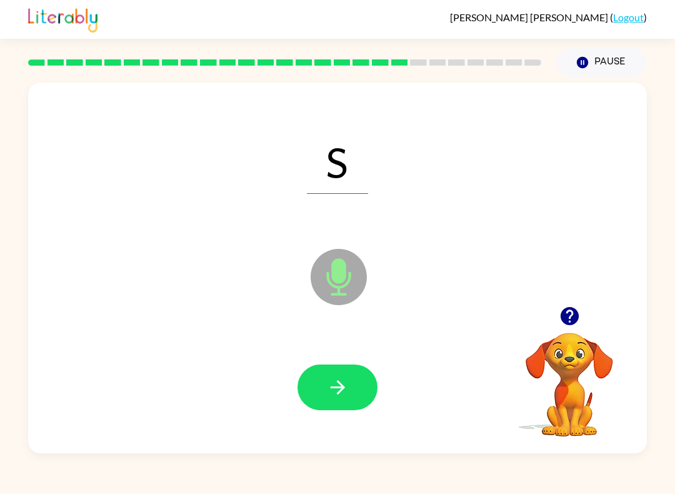
click at [342, 365] on button "button" at bounding box center [338, 387] width 80 height 46
click at [339, 383] on icon "button" at bounding box center [337, 387] width 14 height 14
click at [336, 383] on icon "button" at bounding box center [338, 387] width 22 height 22
click at [338, 391] on icon "button" at bounding box center [338, 387] width 22 height 22
click at [372, 403] on button "button" at bounding box center [338, 387] width 80 height 46
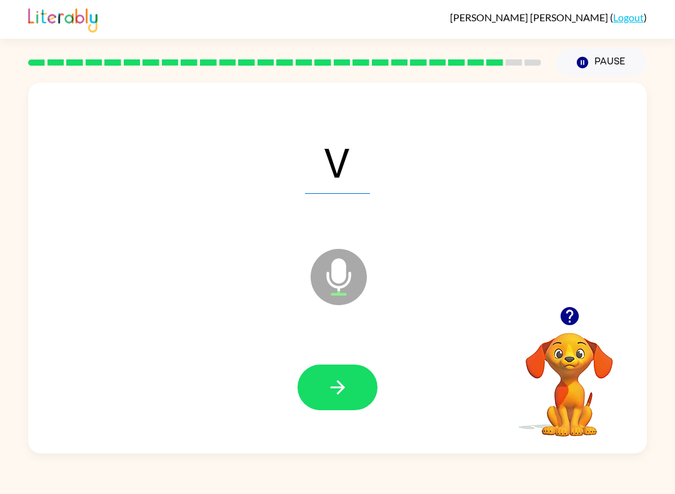
click at [366, 383] on button "button" at bounding box center [338, 387] width 80 height 46
click at [344, 378] on icon "button" at bounding box center [338, 387] width 22 height 22
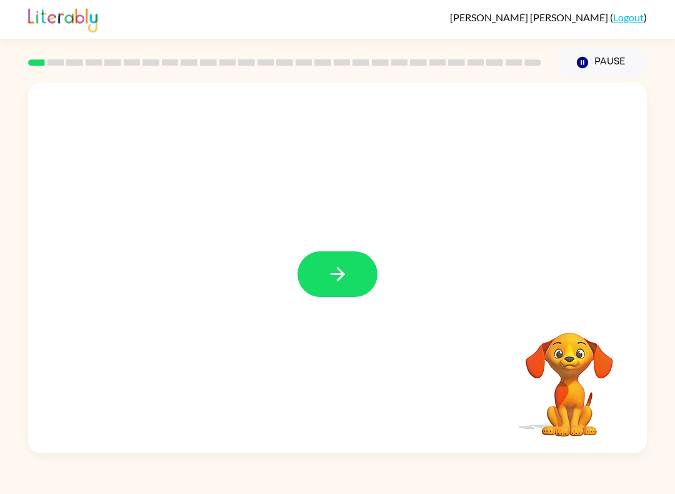
click at [324, 275] on button "button" at bounding box center [338, 274] width 80 height 46
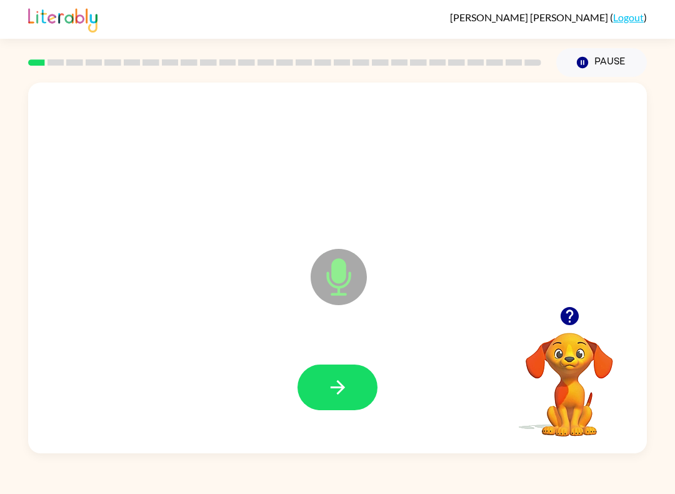
click at [336, 365] on button "button" at bounding box center [338, 387] width 80 height 46
click at [336, 398] on icon "button" at bounding box center [338, 387] width 22 height 22
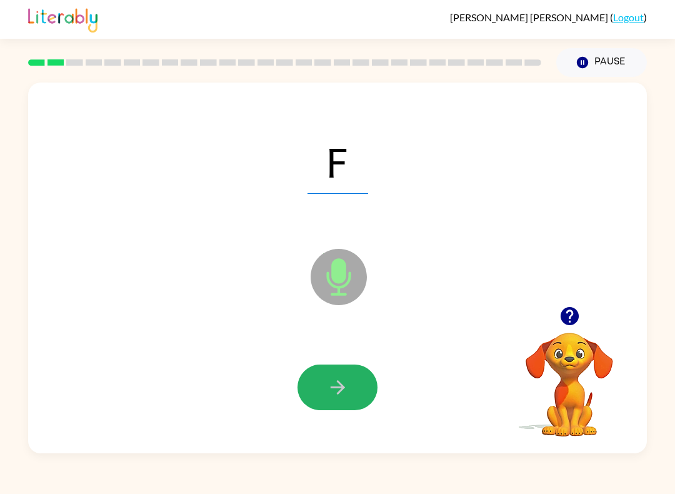
click at [357, 384] on button "button" at bounding box center [338, 387] width 80 height 46
click at [354, 381] on button "button" at bounding box center [338, 387] width 80 height 46
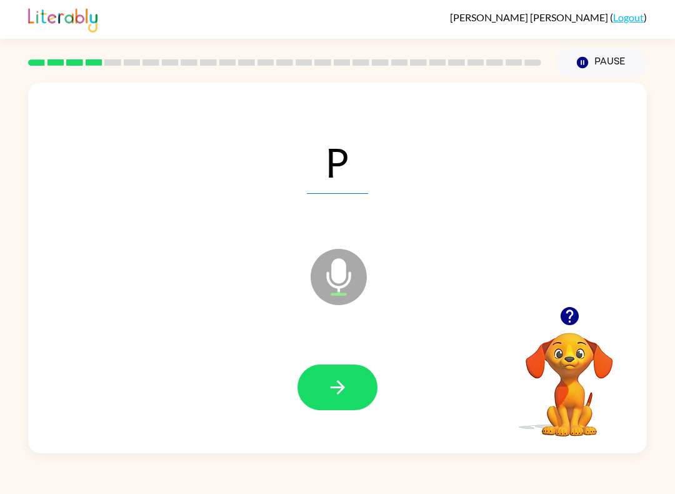
click at [346, 383] on icon "button" at bounding box center [338, 387] width 22 height 22
click at [348, 388] on icon "button" at bounding box center [338, 387] width 22 height 22
click at [350, 383] on button "button" at bounding box center [338, 387] width 80 height 46
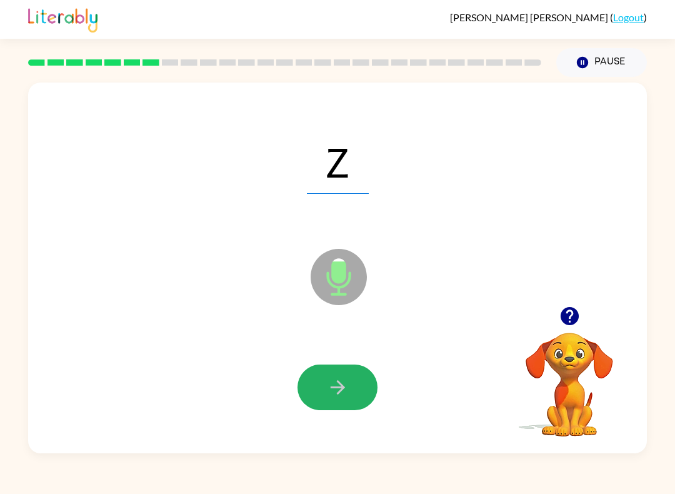
click at [326, 405] on button "button" at bounding box center [338, 387] width 80 height 46
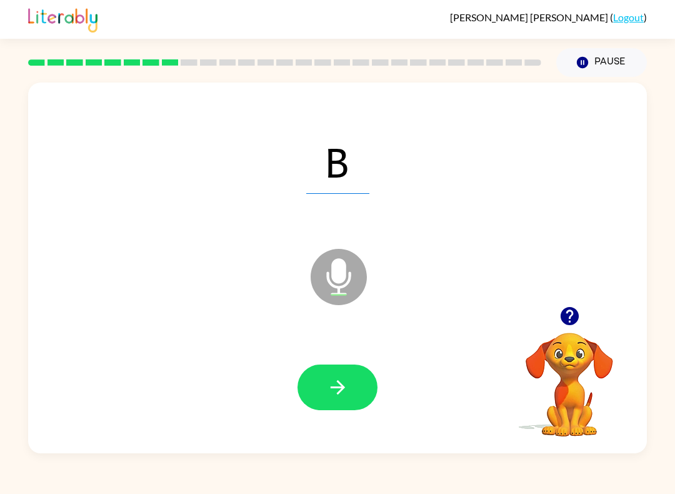
click at [353, 384] on button "button" at bounding box center [338, 387] width 80 height 46
click at [337, 381] on icon "button" at bounding box center [338, 387] width 22 height 22
click at [349, 389] on button "button" at bounding box center [338, 387] width 80 height 46
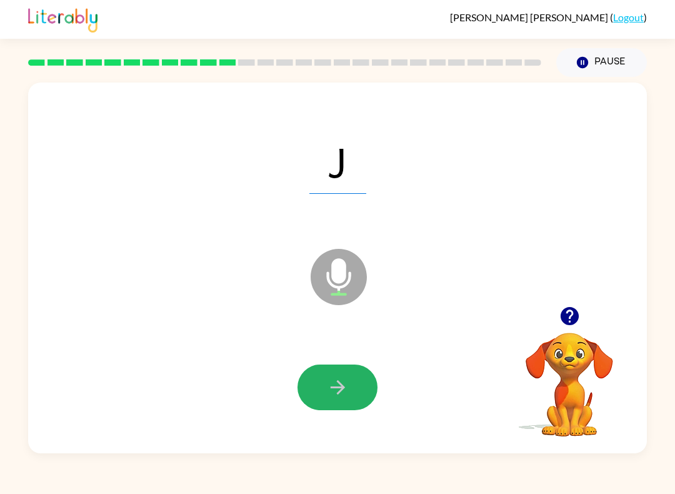
click at [329, 394] on icon "button" at bounding box center [338, 387] width 22 height 22
click at [361, 391] on button "button" at bounding box center [338, 387] width 80 height 46
click at [344, 397] on icon "button" at bounding box center [338, 387] width 22 height 22
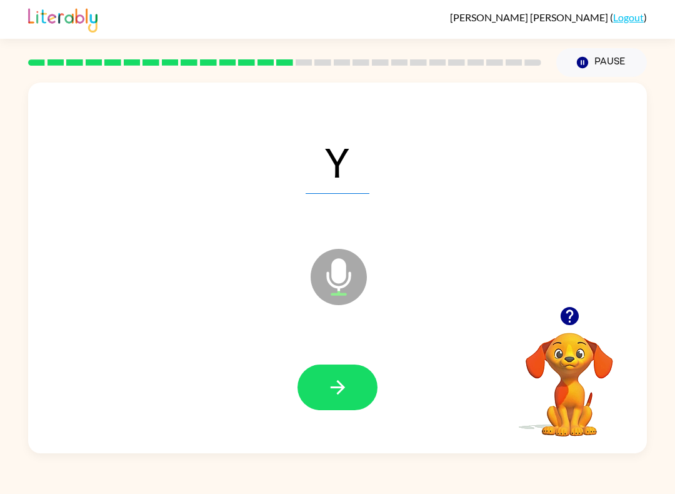
click at [351, 383] on button "button" at bounding box center [338, 387] width 80 height 46
click at [365, 389] on button "button" at bounding box center [338, 387] width 80 height 46
click at [345, 374] on button "button" at bounding box center [338, 387] width 80 height 46
click at [356, 384] on button "button" at bounding box center [338, 387] width 80 height 46
click at [349, 398] on button "button" at bounding box center [338, 387] width 80 height 46
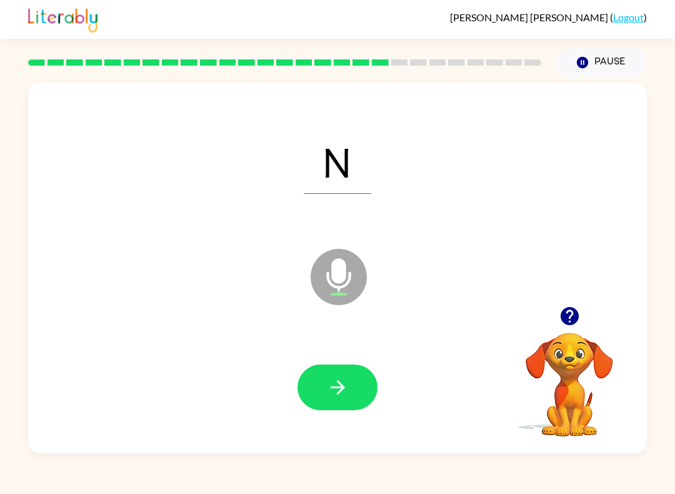
click at [338, 376] on button "button" at bounding box center [338, 387] width 80 height 46
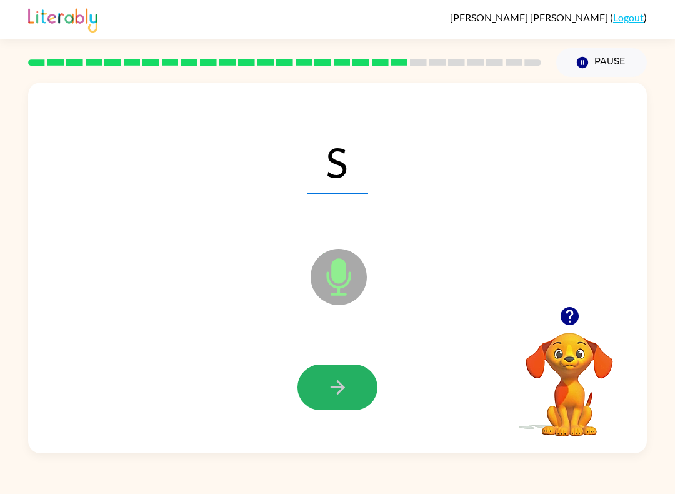
click at [327, 386] on icon "button" at bounding box center [338, 387] width 22 height 22
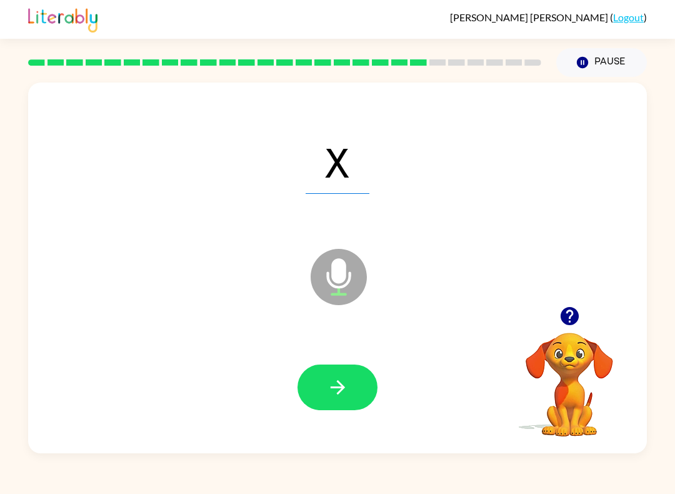
click at [338, 380] on icon "button" at bounding box center [338, 387] width 22 height 22
click at [306, 396] on button "button" at bounding box center [338, 387] width 80 height 46
click at [356, 356] on div at bounding box center [338, 387] width 594 height 107
click at [329, 376] on button "button" at bounding box center [338, 387] width 80 height 46
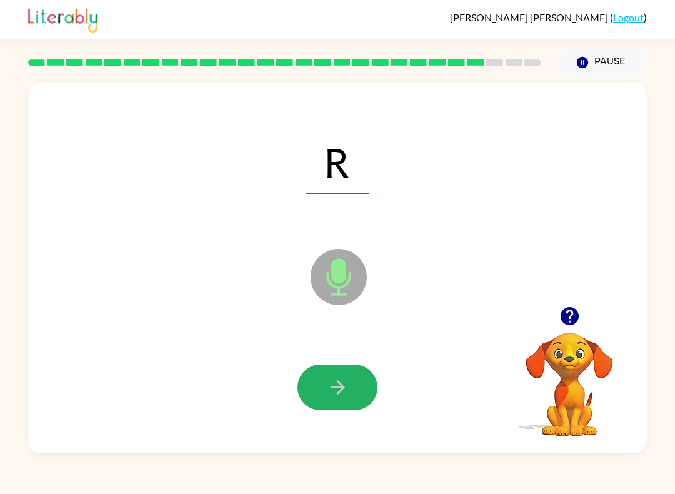
click at [356, 381] on button "button" at bounding box center [338, 387] width 80 height 46
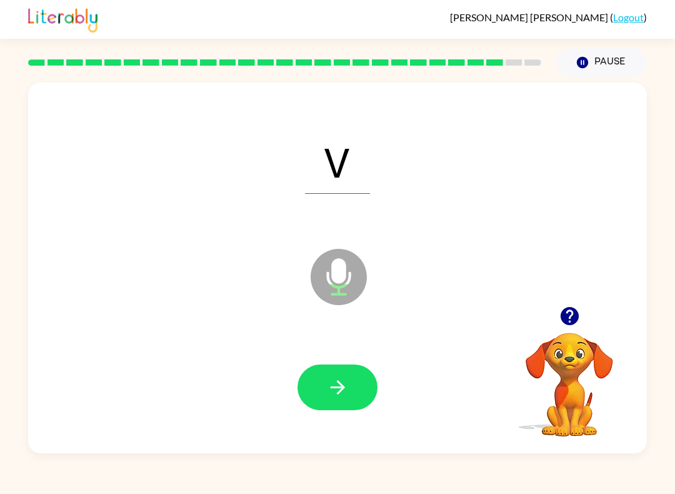
click at [354, 399] on button "button" at bounding box center [338, 387] width 80 height 46
click at [368, 382] on button "button" at bounding box center [338, 387] width 80 height 46
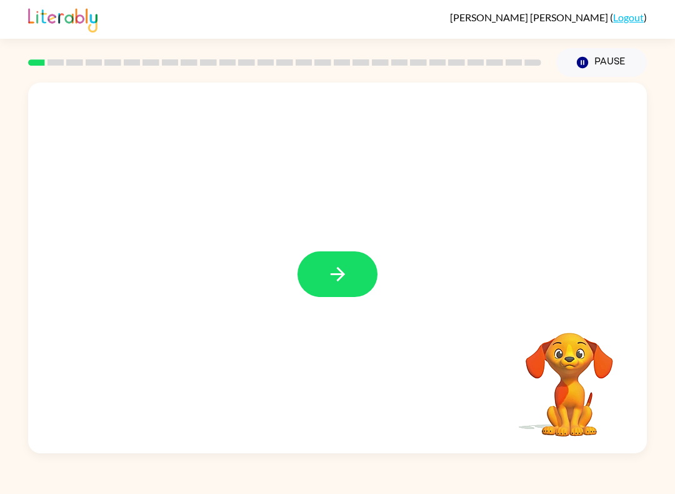
click at [366, 288] on button "button" at bounding box center [338, 274] width 80 height 46
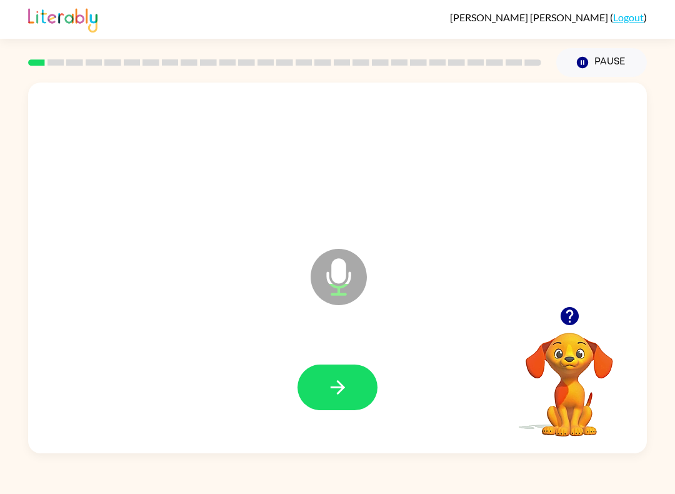
click at [349, 389] on button "button" at bounding box center [338, 387] width 80 height 46
click at [350, 417] on div at bounding box center [338, 387] width 594 height 107
click at [332, 382] on icon "button" at bounding box center [338, 387] width 22 height 22
click at [331, 368] on button "button" at bounding box center [338, 387] width 80 height 46
click at [321, 380] on button "button" at bounding box center [338, 387] width 80 height 46
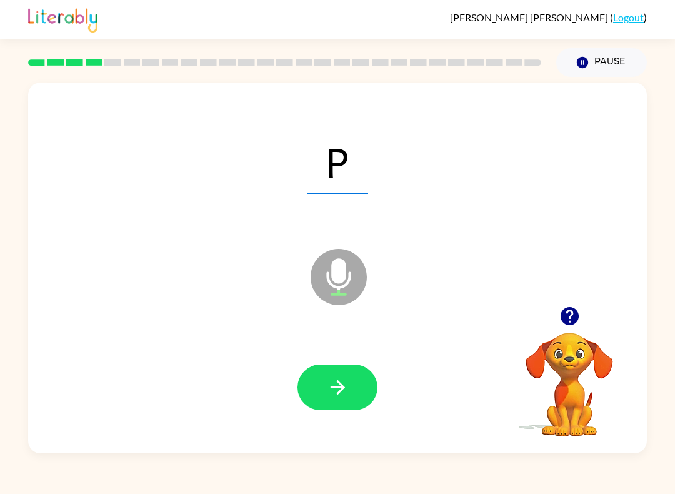
click at [334, 366] on button "button" at bounding box center [338, 387] width 80 height 46
click at [341, 374] on button "button" at bounding box center [338, 387] width 80 height 46
click at [311, 381] on button "button" at bounding box center [338, 387] width 80 height 46
click at [337, 380] on icon "button" at bounding box center [338, 387] width 22 height 22
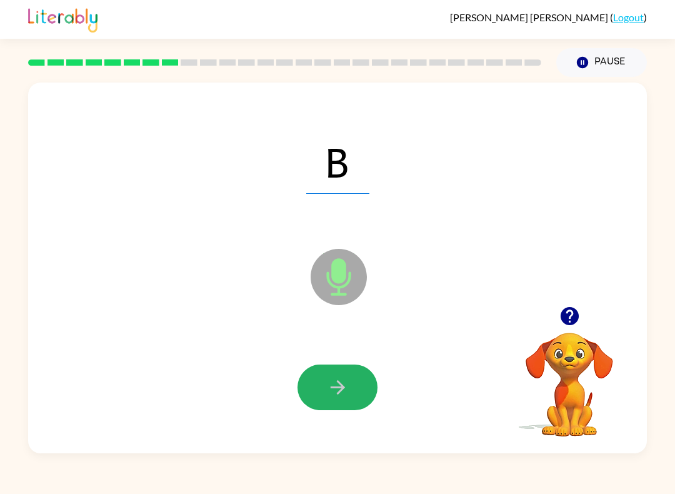
click at [333, 380] on icon "button" at bounding box center [338, 387] width 22 height 22
click at [333, 389] on icon "button" at bounding box center [338, 387] width 22 height 22
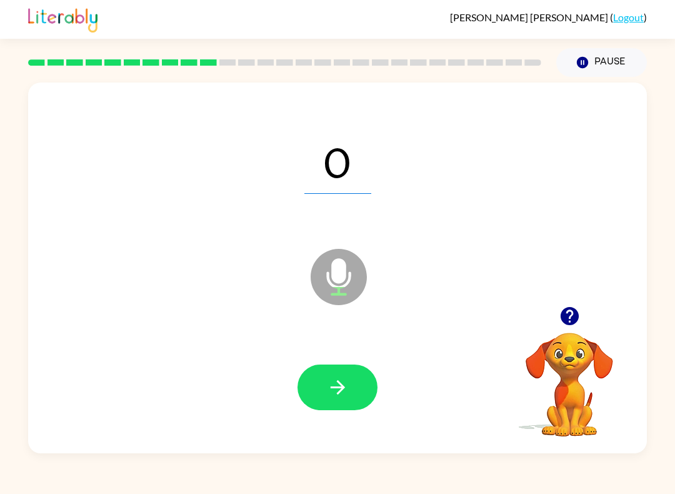
click at [332, 385] on icon "button" at bounding box center [338, 387] width 22 height 22
click at [357, 386] on button "button" at bounding box center [338, 387] width 80 height 46
click at [331, 387] on icon "button" at bounding box center [338, 387] width 22 height 22
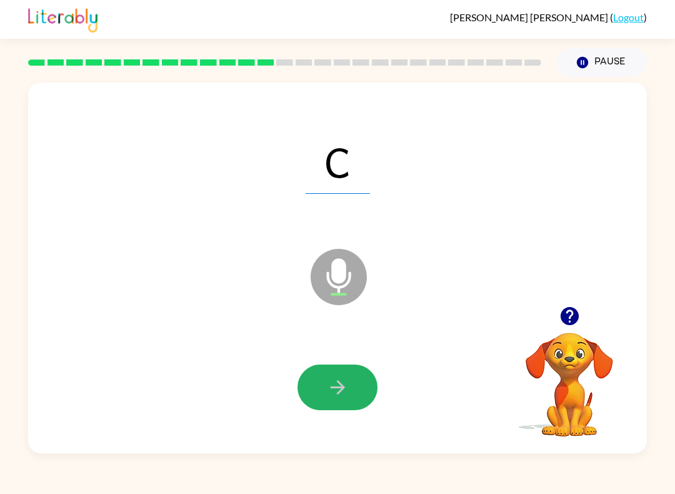
click at [337, 388] on icon "button" at bounding box center [337, 387] width 14 height 14
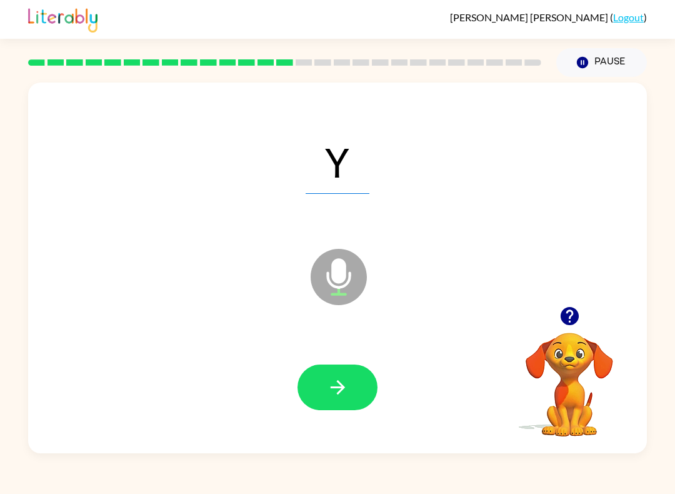
click at [333, 383] on icon "button" at bounding box center [338, 387] width 22 height 22
click at [331, 401] on button "button" at bounding box center [338, 387] width 80 height 46
click at [338, 375] on button "button" at bounding box center [338, 387] width 80 height 46
click at [334, 373] on button "button" at bounding box center [338, 387] width 80 height 46
click at [314, 396] on button "button" at bounding box center [338, 387] width 80 height 46
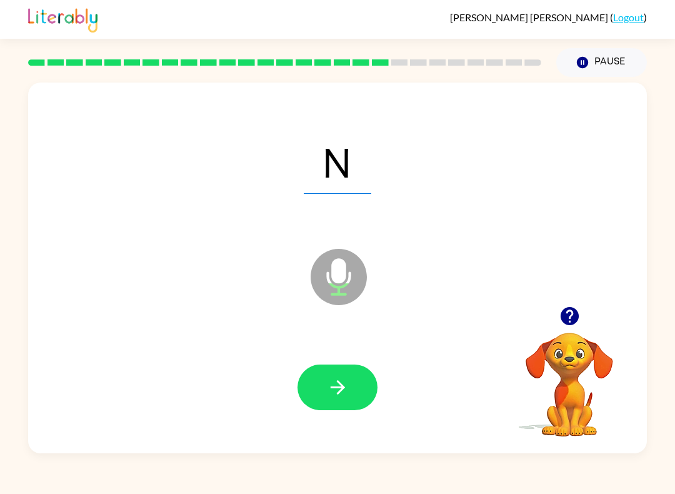
click at [327, 391] on icon "button" at bounding box center [338, 387] width 22 height 22
click at [314, 388] on button "button" at bounding box center [338, 387] width 80 height 46
click at [328, 393] on icon "button" at bounding box center [338, 387] width 22 height 22
click at [323, 381] on button "button" at bounding box center [338, 387] width 80 height 46
click at [340, 384] on icon "button" at bounding box center [337, 387] width 14 height 14
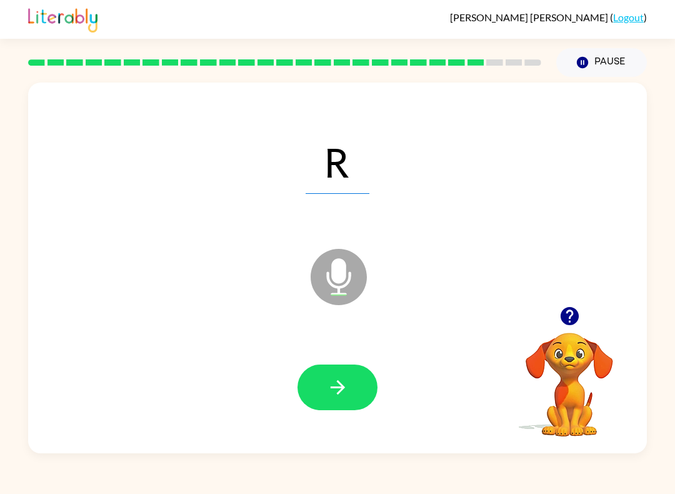
click at [338, 386] on icon "button" at bounding box center [338, 387] width 22 height 22
click at [341, 379] on icon "button" at bounding box center [338, 387] width 22 height 22
click at [349, 393] on button "button" at bounding box center [338, 387] width 80 height 46
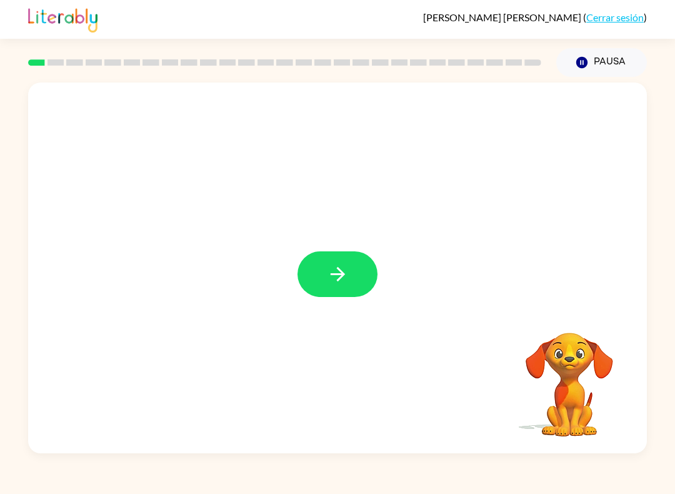
click at [343, 256] on button "button" at bounding box center [338, 274] width 80 height 46
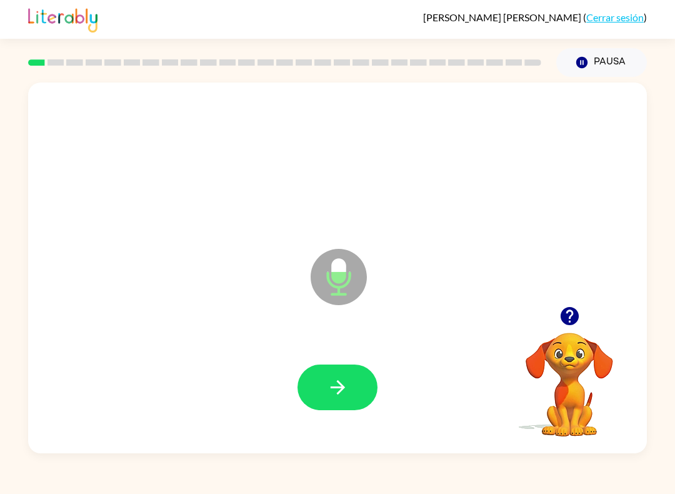
click at [338, 381] on icon "button" at bounding box center [338, 387] width 22 height 22
click at [352, 385] on button "button" at bounding box center [338, 387] width 80 height 46
click at [338, 381] on icon "button" at bounding box center [337, 387] width 14 height 14
click at [343, 383] on icon "button" at bounding box center [338, 387] width 22 height 22
click at [344, 385] on icon "button" at bounding box center [338, 387] width 22 height 22
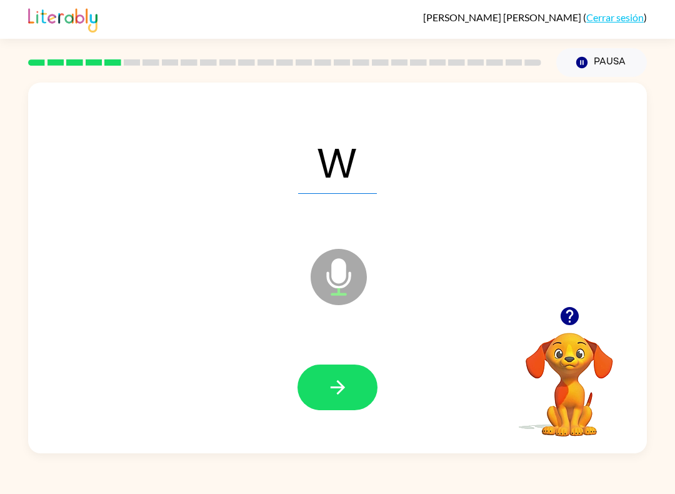
click at [357, 373] on button "button" at bounding box center [338, 387] width 80 height 46
click at [333, 381] on icon "button" at bounding box center [338, 387] width 22 height 22
click at [350, 403] on button "button" at bounding box center [338, 387] width 80 height 46
click at [351, 377] on button "button" at bounding box center [338, 387] width 80 height 46
click at [353, 394] on button "button" at bounding box center [338, 387] width 80 height 46
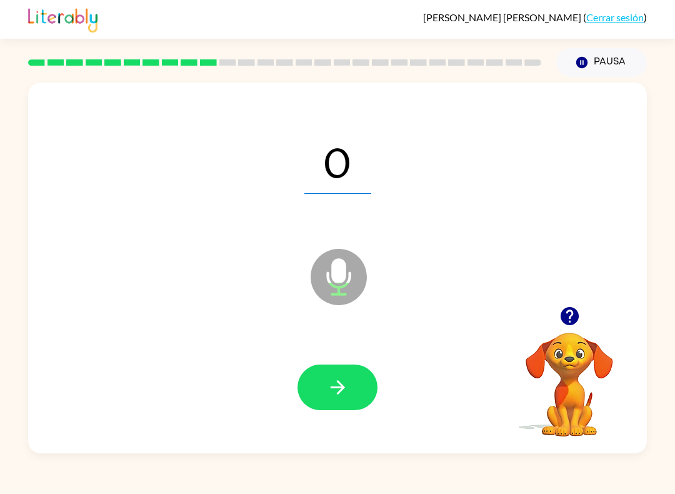
click at [344, 392] on icon "button" at bounding box center [338, 387] width 22 height 22
click at [351, 368] on button "button" at bounding box center [338, 387] width 80 height 46
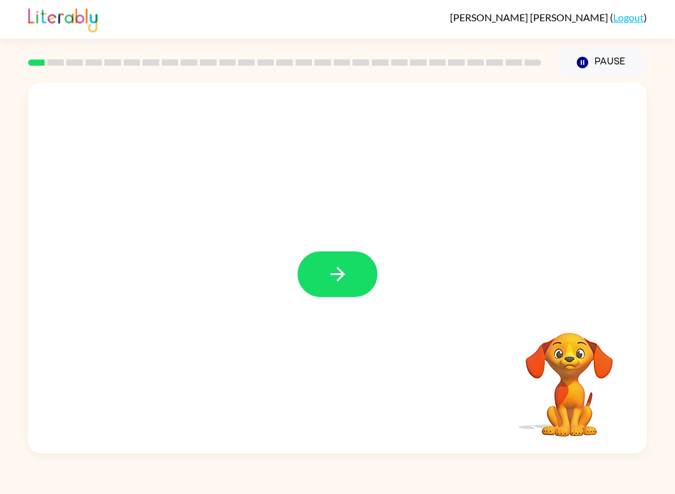
click at [328, 278] on icon "button" at bounding box center [338, 274] width 22 height 22
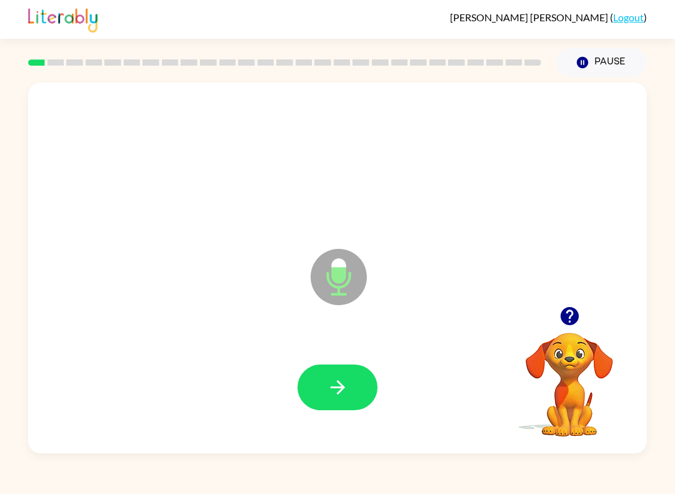
click at [326, 384] on button "button" at bounding box center [338, 387] width 80 height 46
click at [327, 380] on icon "button" at bounding box center [338, 387] width 22 height 22
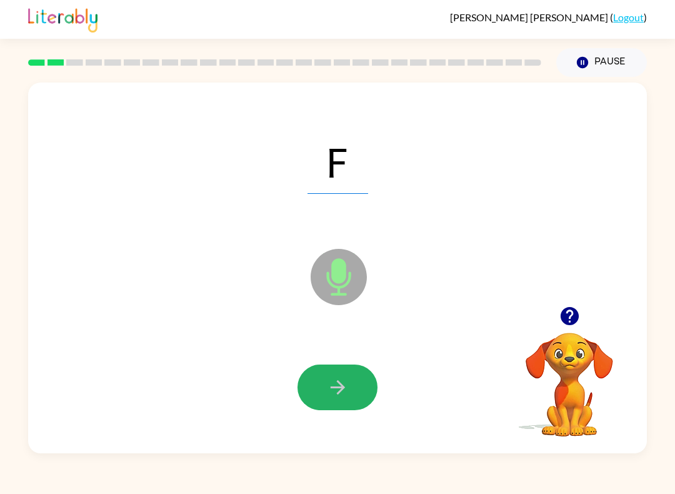
click at [330, 388] on icon "button" at bounding box center [338, 387] width 22 height 22
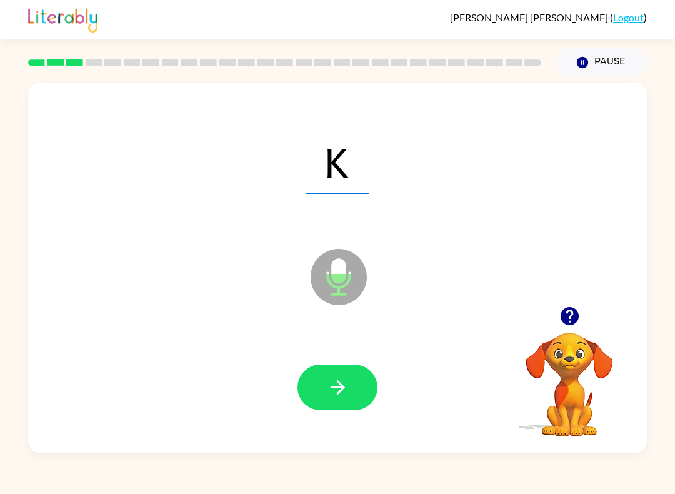
click at [323, 398] on button "button" at bounding box center [338, 387] width 80 height 46
click at [323, 396] on button "button" at bounding box center [338, 387] width 80 height 46
click at [316, 383] on button "button" at bounding box center [338, 387] width 80 height 46
click at [319, 382] on button "button" at bounding box center [338, 387] width 80 height 46
click at [323, 394] on button "button" at bounding box center [338, 387] width 80 height 46
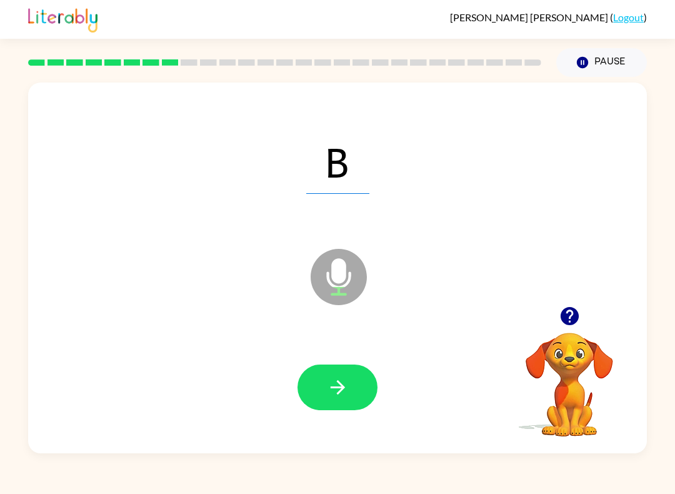
click at [324, 377] on button "button" at bounding box center [338, 387] width 80 height 46
click at [313, 381] on button "button" at bounding box center [338, 387] width 80 height 46
click at [323, 378] on button "button" at bounding box center [338, 387] width 80 height 46
click at [308, 378] on button "button" at bounding box center [338, 387] width 80 height 46
click at [313, 394] on button "button" at bounding box center [338, 387] width 80 height 46
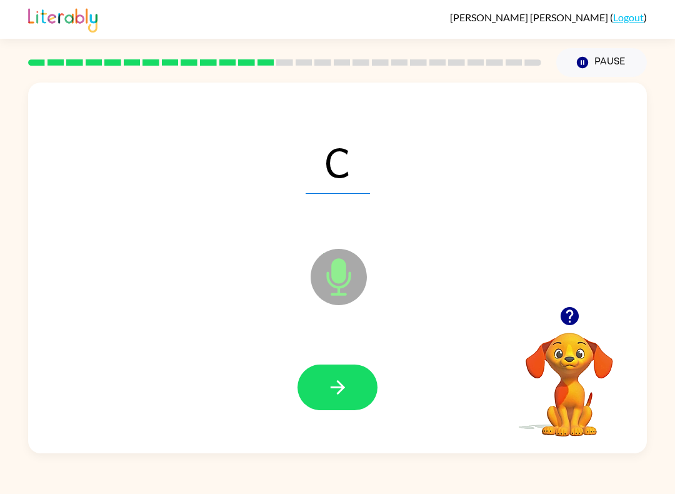
click at [318, 385] on button "button" at bounding box center [338, 387] width 80 height 46
click at [314, 385] on button "button" at bounding box center [338, 387] width 80 height 46
click at [319, 383] on button "button" at bounding box center [338, 387] width 80 height 46
click at [314, 377] on button "button" at bounding box center [338, 387] width 80 height 46
click at [316, 378] on button "button" at bounding box center [338, 387] width 80 height 46
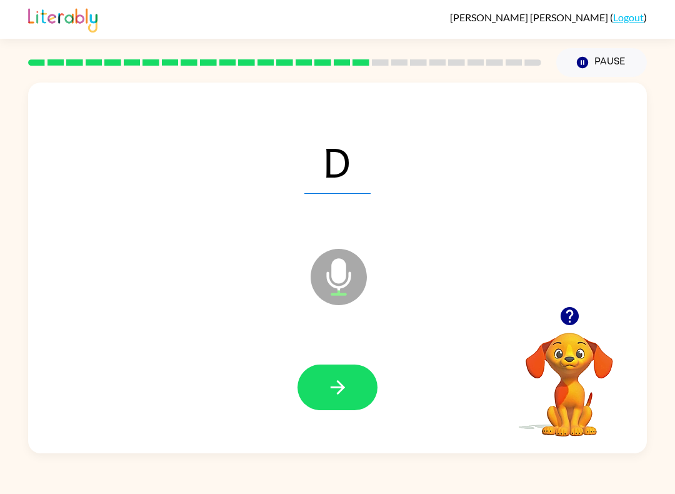
click at [322, 387] on button "button" at bounding box center [338, 387] width 80 height 46
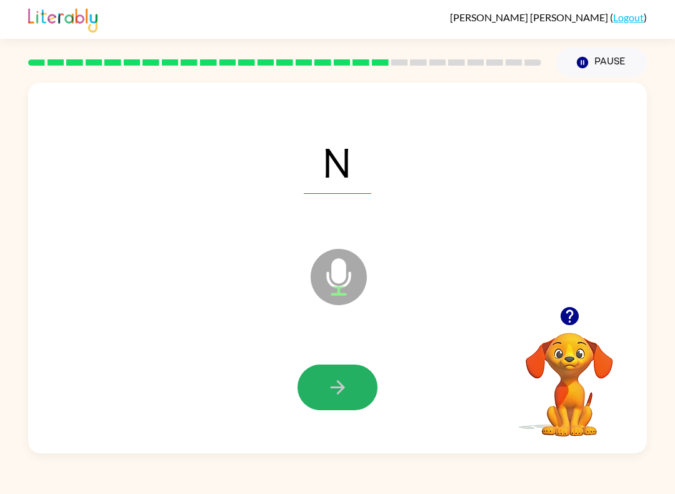
click at [321, 383] on button "button" at bounding box center [338, 387] width 80 height 46
click at [319, 376] on button "button" at bounding box center [338, 387] width 80 height 46
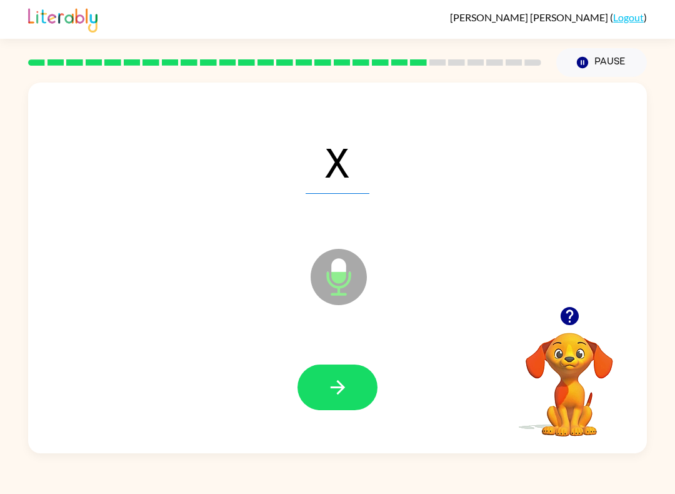
click at [318, 391] on button "button" at bounding box center [338, 387] width 80 height 46
click at [329, 394] on icon "button" at bounding box center [338, 387] width 22 height 22
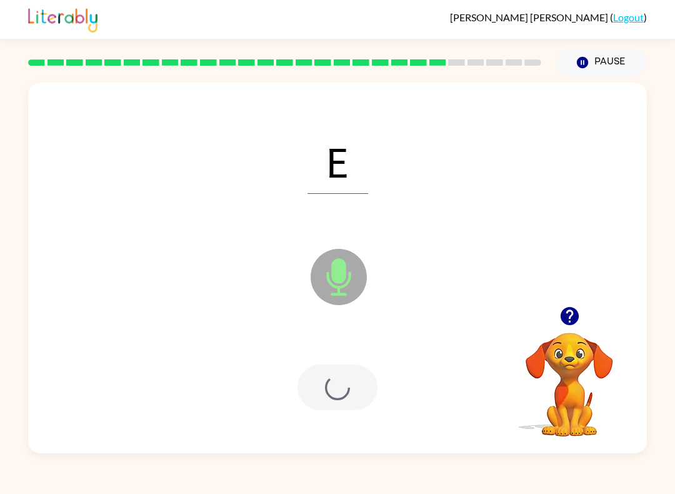
click at [329, 394] on div at bounding box center [338, 387] width 80 height 46
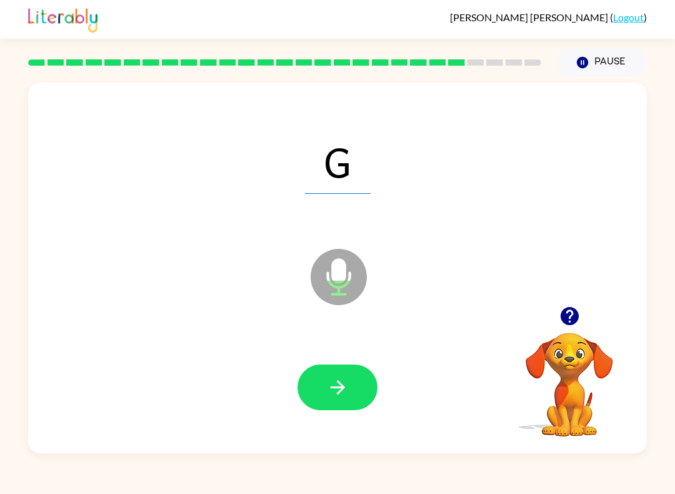
click at [346, 381] on icon "button" at bounding box center [338, 387] width 22 height 22
click at [349, 388] on button "button" at bounding box center [338, 387] width 80 height 46
click at [350, 392] on button "button" at bounding box center [338, 387] width 80 height 46
click at [344, 379] on icon "button" at bounding box center [338, 387] width 22 height 22
